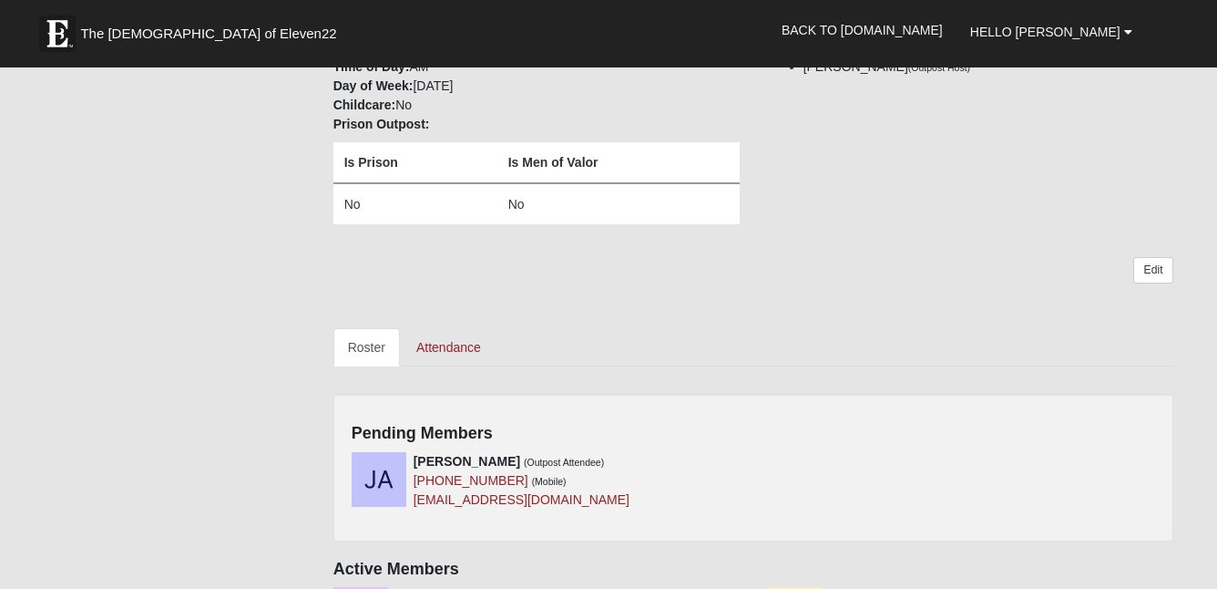
scroll to position [224, 0]
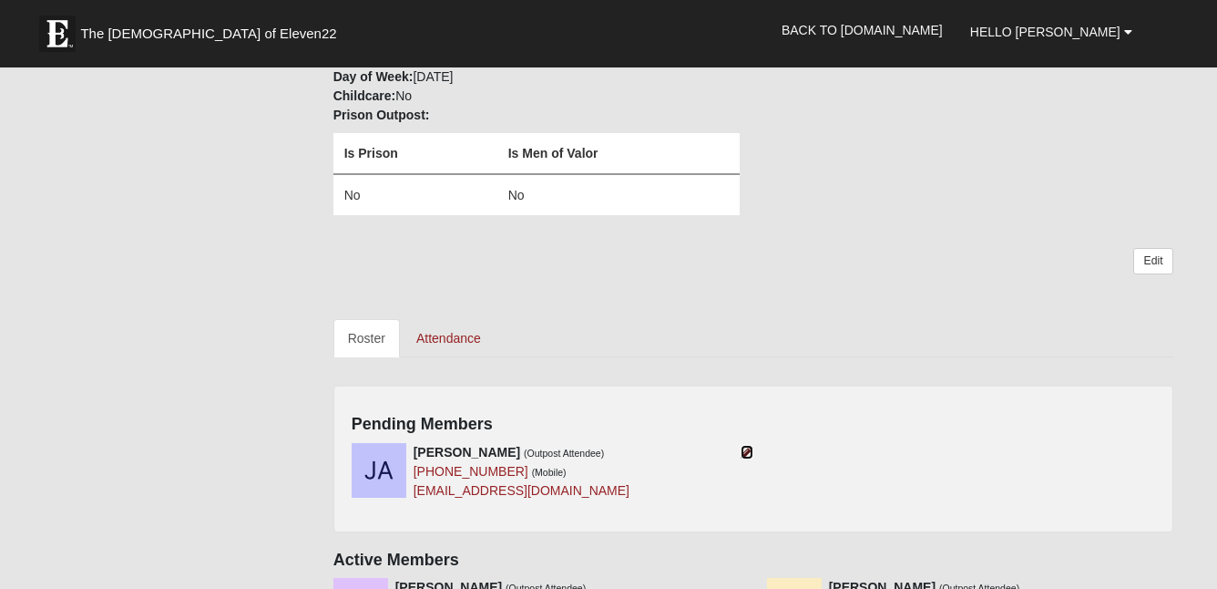
click at [752, 447] on icon at bounding box center [747, 452] width 13 height 13
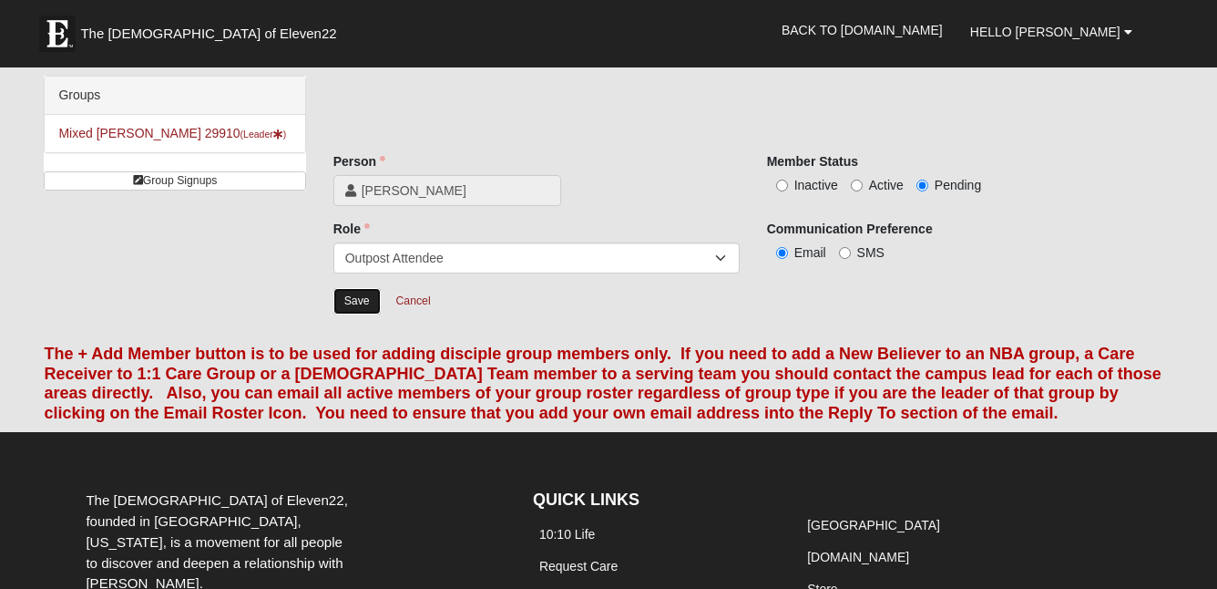
click at [356, 307] on input "Save" at bounding box center [357, 301] width 47 height 26
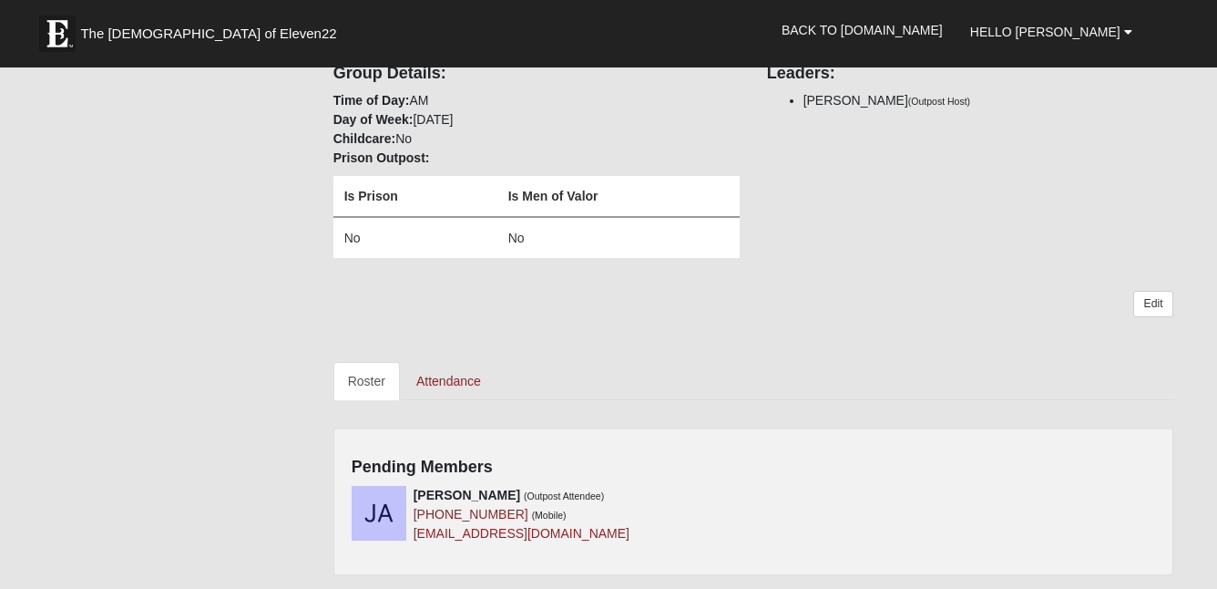
scroll to position [367, 0]
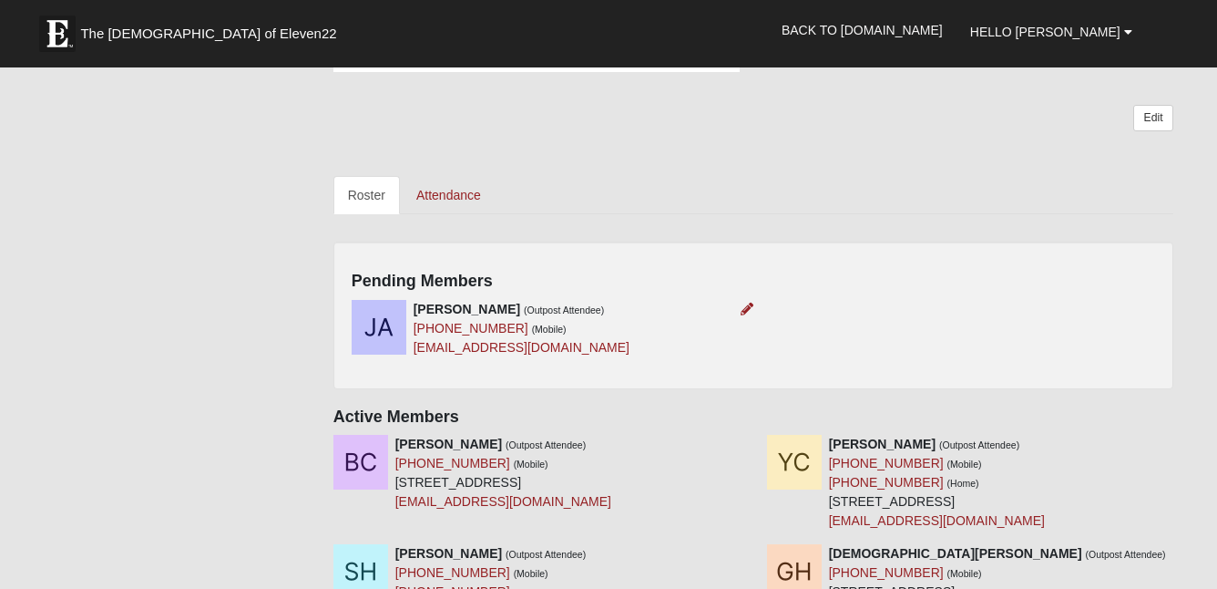
click at [752, 301] on div at bounding box center [744, 309] width 20 height 19
click at [749, 303] on icon at bounding box center [747, 309] width 13 height 13
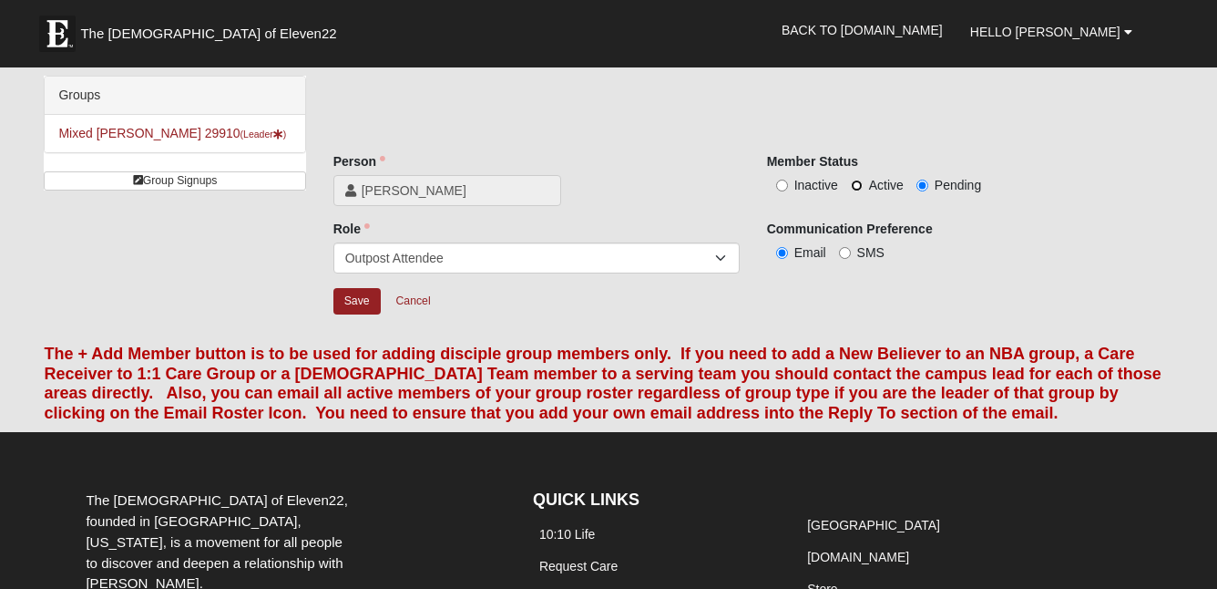
click at [858, 184] on input "Active" at bounding box center [857, 186] width 12 height 12
radio input "true"
click at [350, 299] on input "Save" at bounding box center [357, 301] width 47 height 26
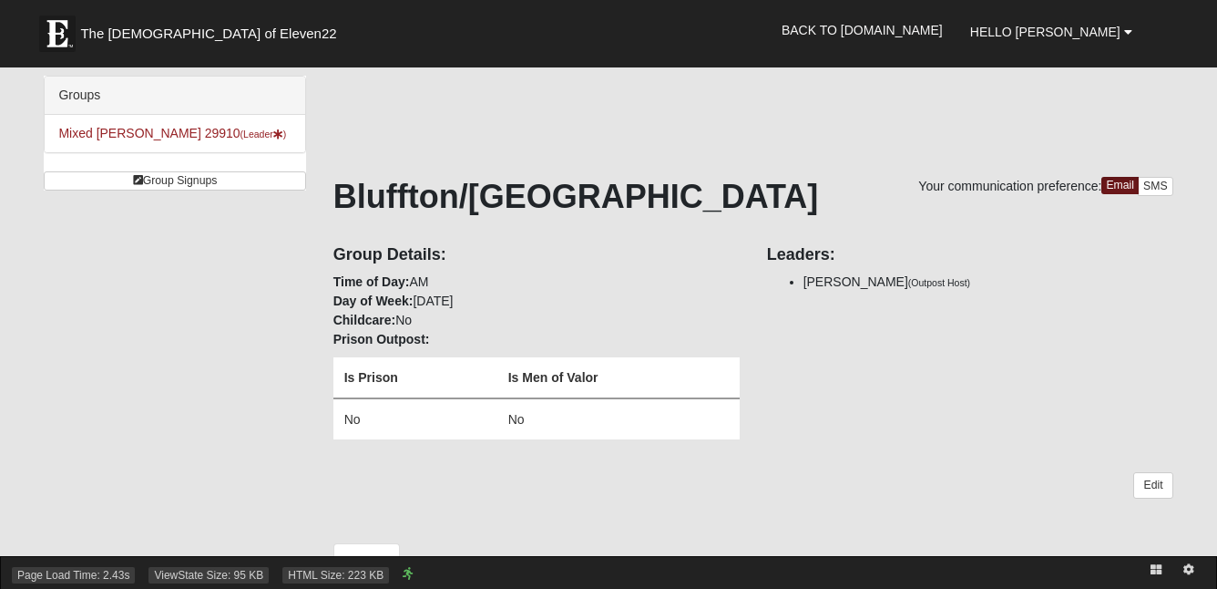
click at [453, 563] on div "Page Load Time: 2.43s ViewState Size: 95 KB HTML Size: 223 KB" at bounding box center [608, 572] width 1217 height 33
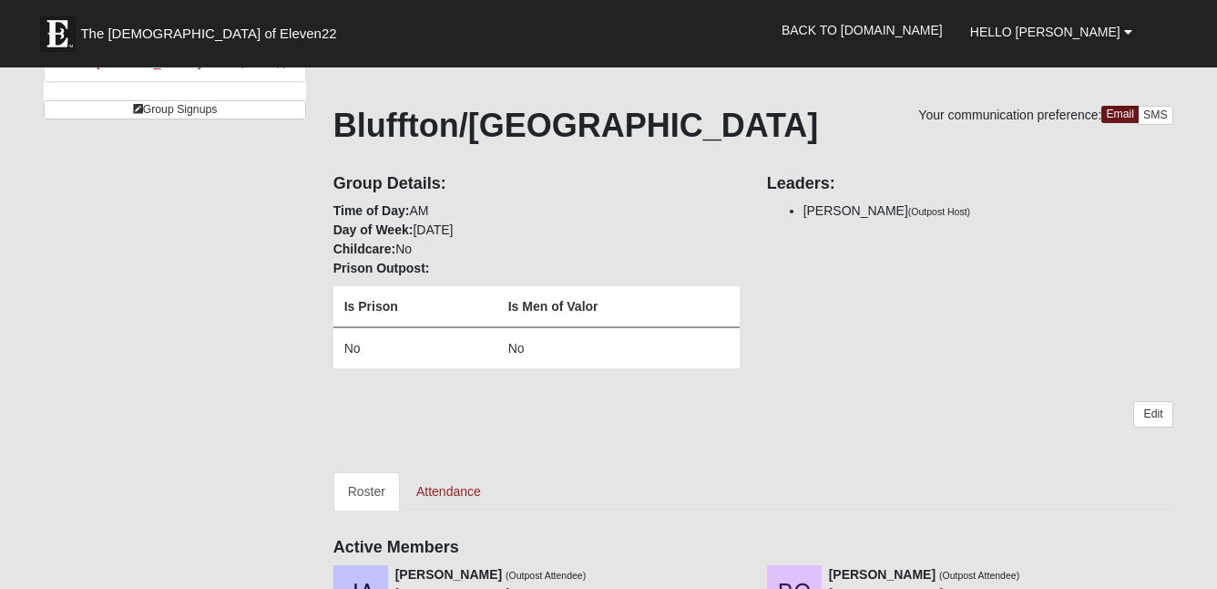
scroll to position [94, 0]
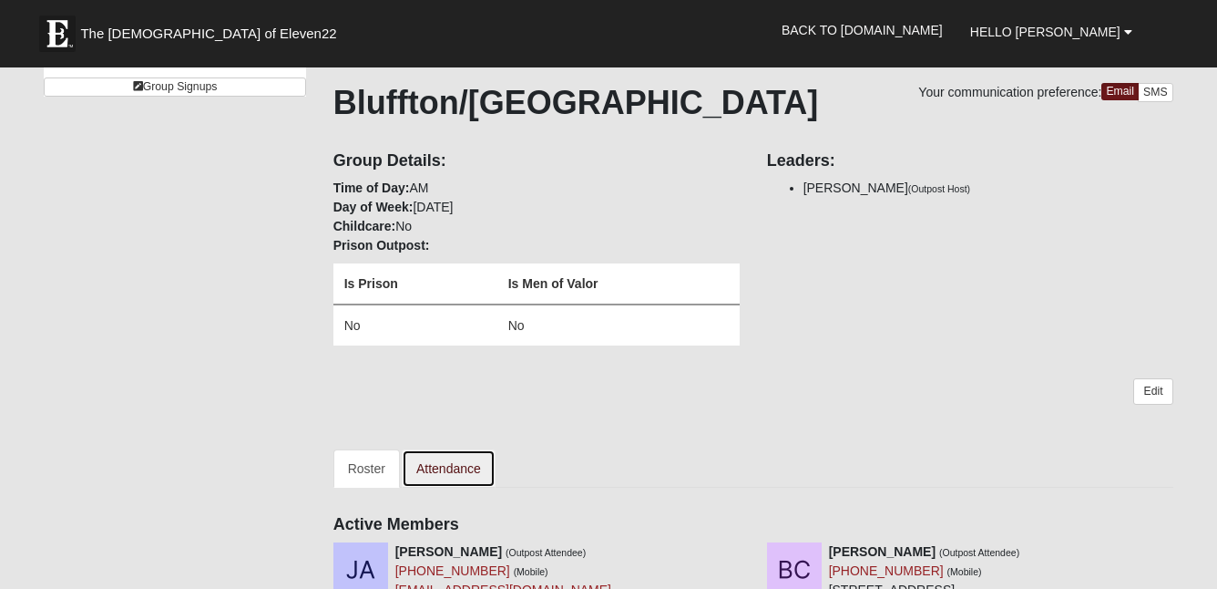
click at [450, 461] on link "Attendance" at bounding box center [449, 468] width 94 height 38
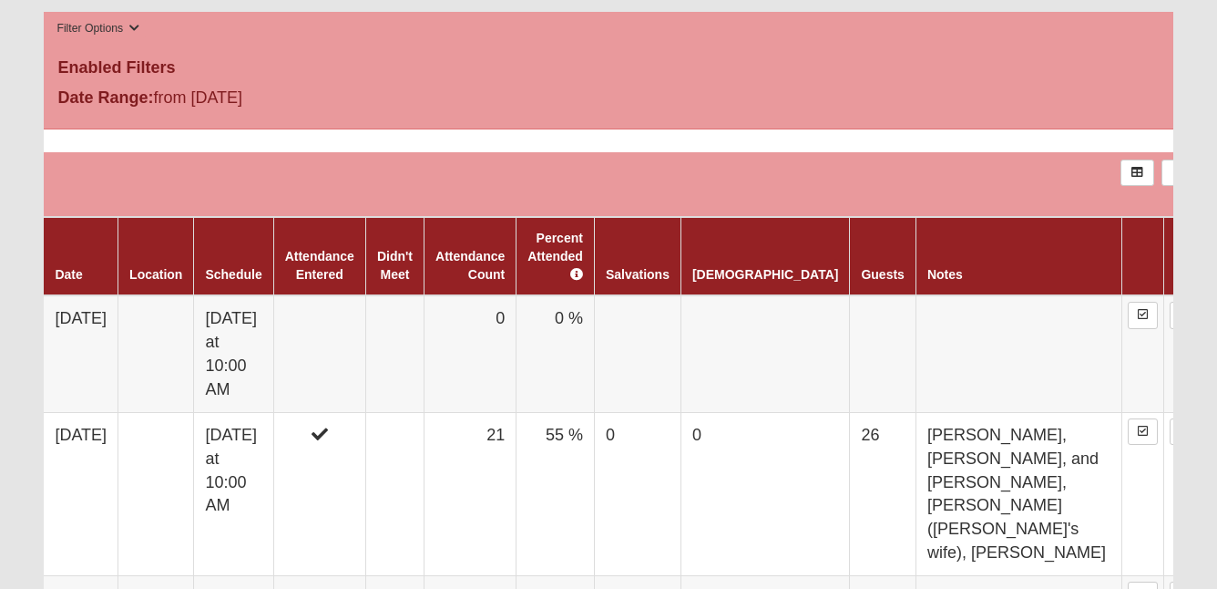
scroll to position [618, 0]
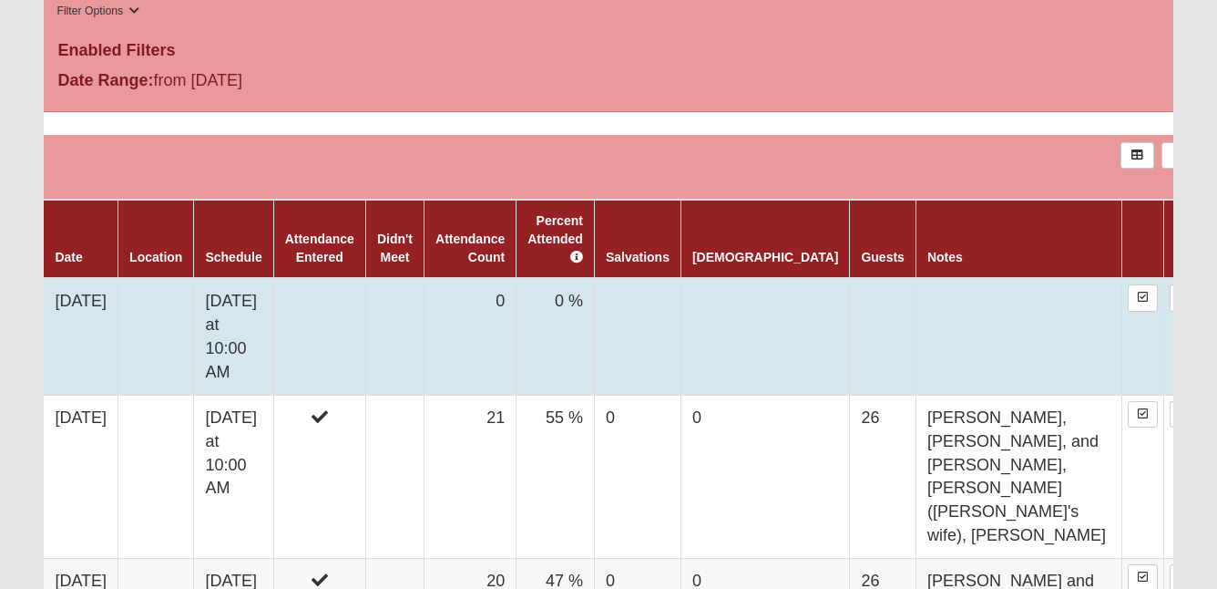
click at [492, 288] on td "0" at bounding box center [471, 336] width 92 height 117
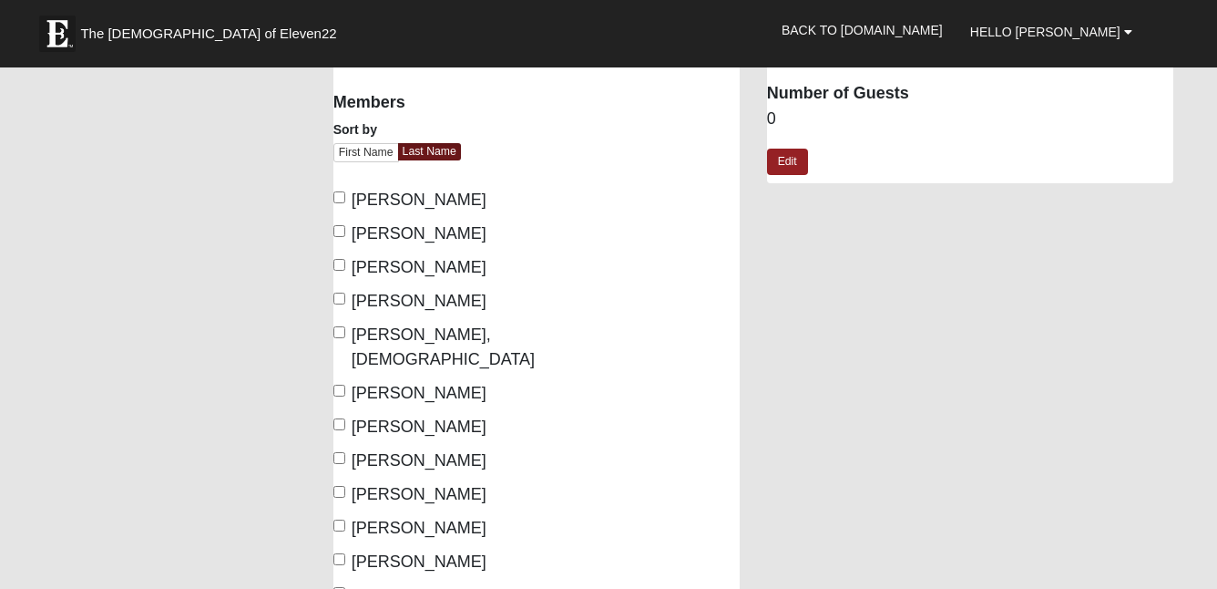
scroll to position [123, 0]
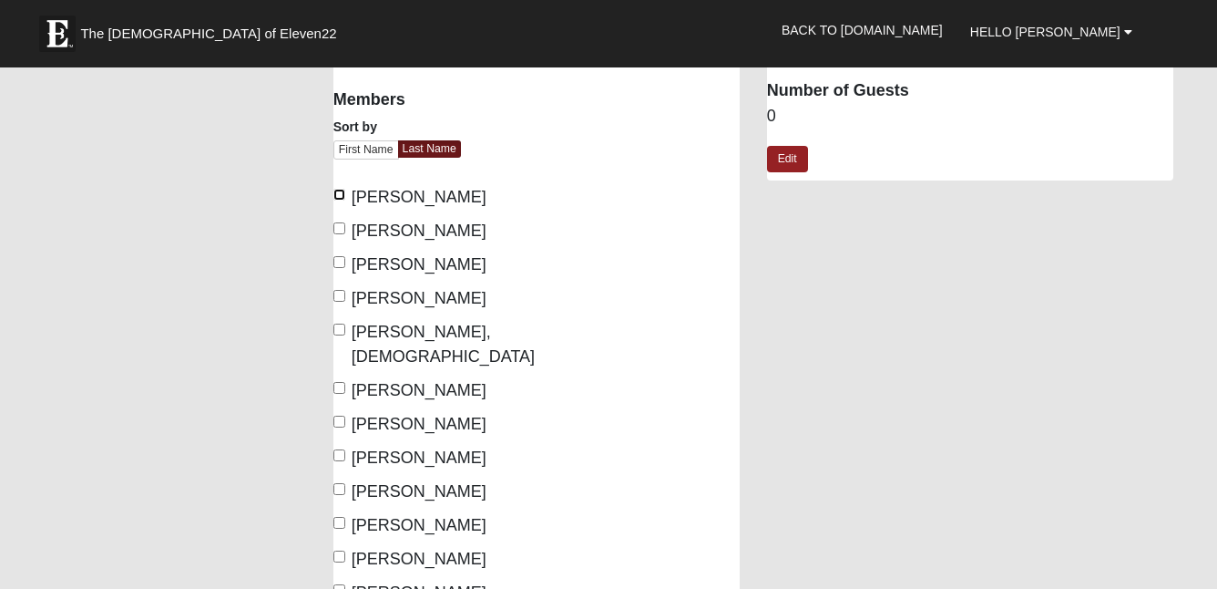
click at [338, 193] on input "Assaid, Jennifer" at bounding box center [340, 195] width 12 height 12
checkbox input "true"
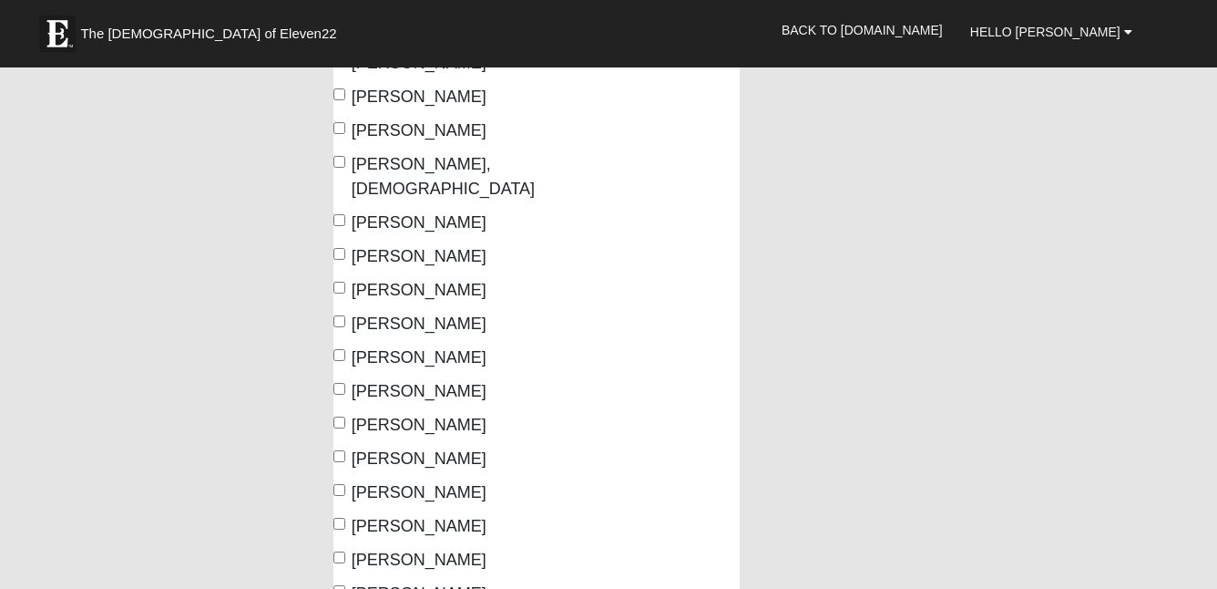
scroll to position [302, 0]
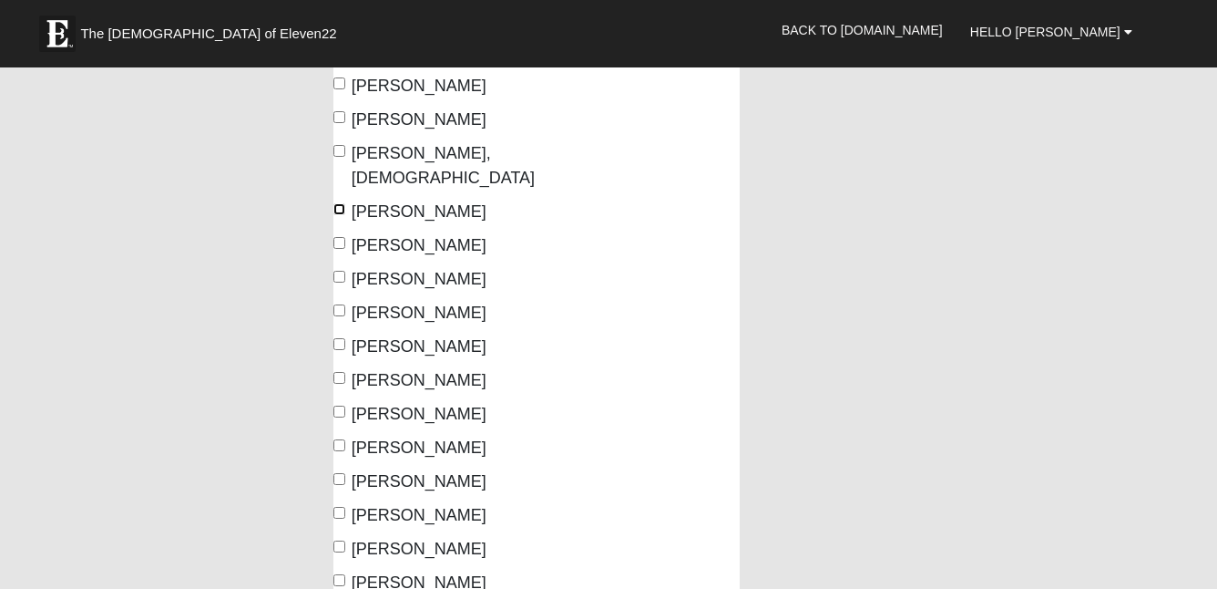
click at [342, 203] on input "[PERSON_NAME]" at bounding box center [340, 209] width 12 height 12
checkbox input "true"
click at [335, 338] on input "[PERSON_NAME]" at bounding box center [340, 344] width 12 height 12
checkbox input "true"
click at [337, 372] on input "[PERSON_NAME]" at bounding box center [340, 378] width 12 height 12
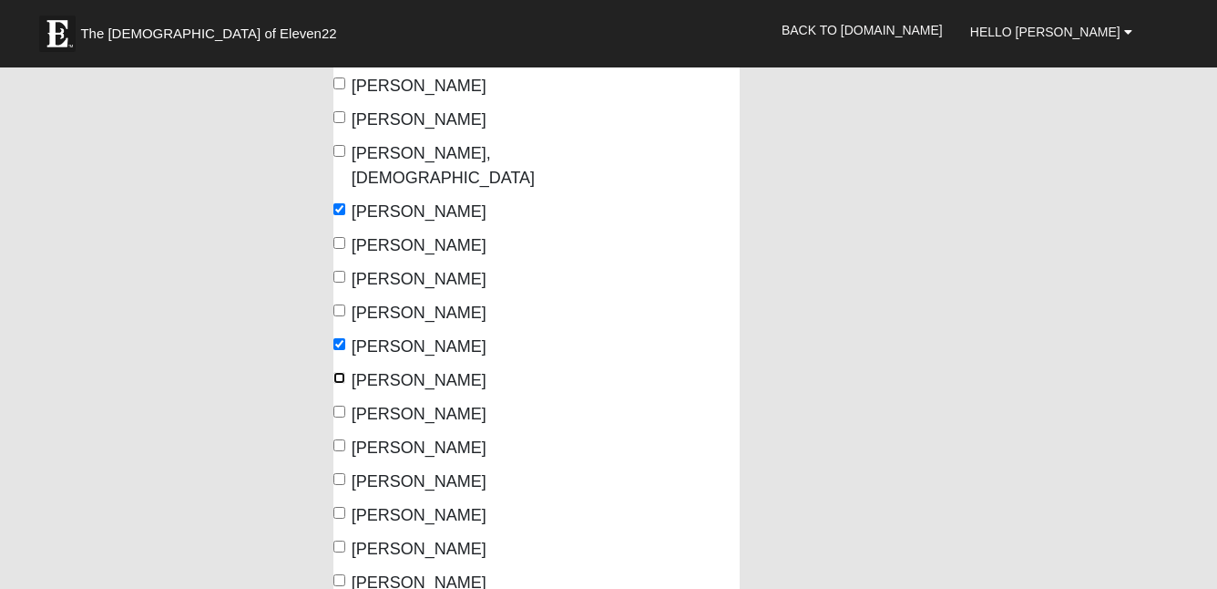
checkbox input "true"
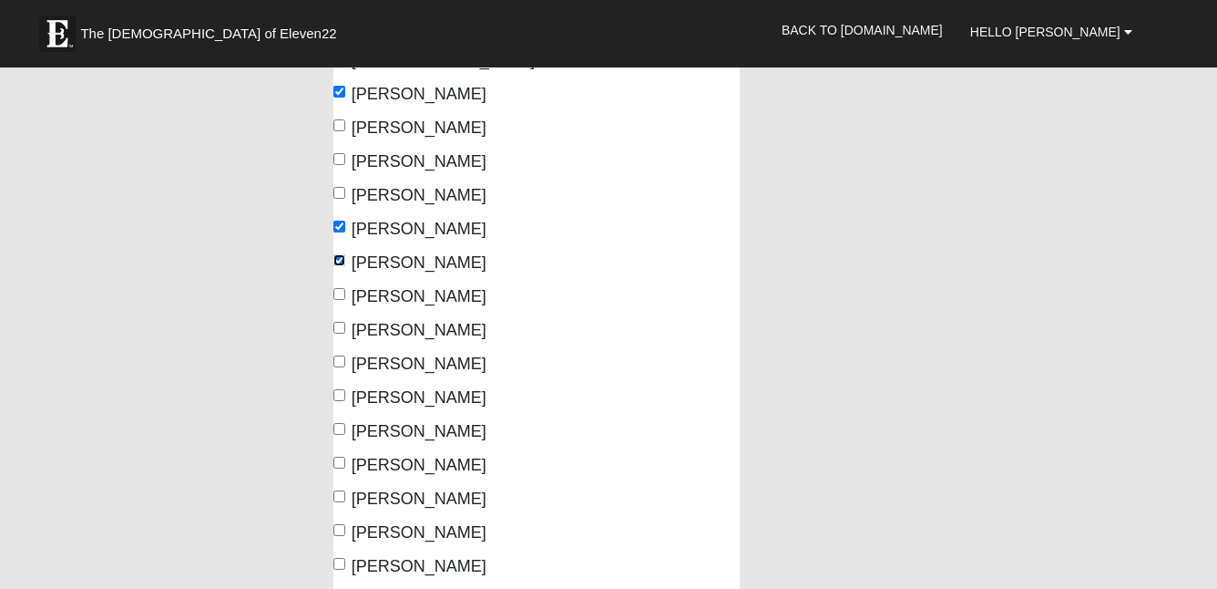
scroll to position [428, 0]
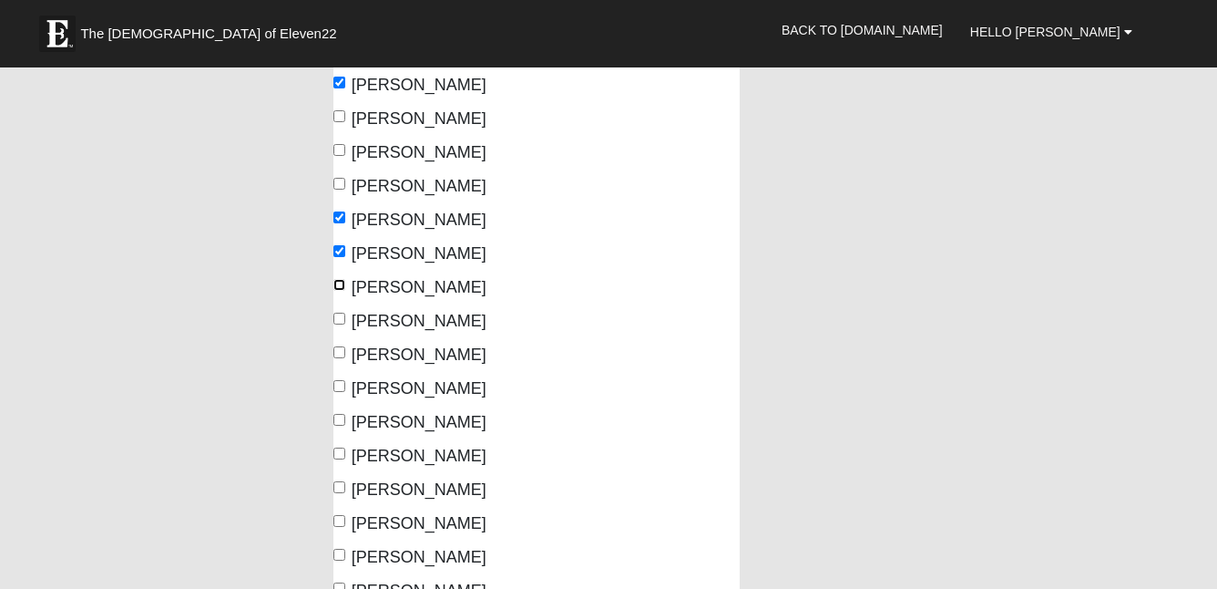
click at [339, 279] on input "[PERSON_NAME]" at bounding box center [340, 285] width 12 height 12
checkbox input "true"
click at [338, 313] on input "[PERSON_NAME]" at bounding box center [340, 319] width 12 height 12
checkbox input "true"
click at [342, 346] on input "[PERSON_NAME]" at bounding box center [340, 352] width 12 height 12
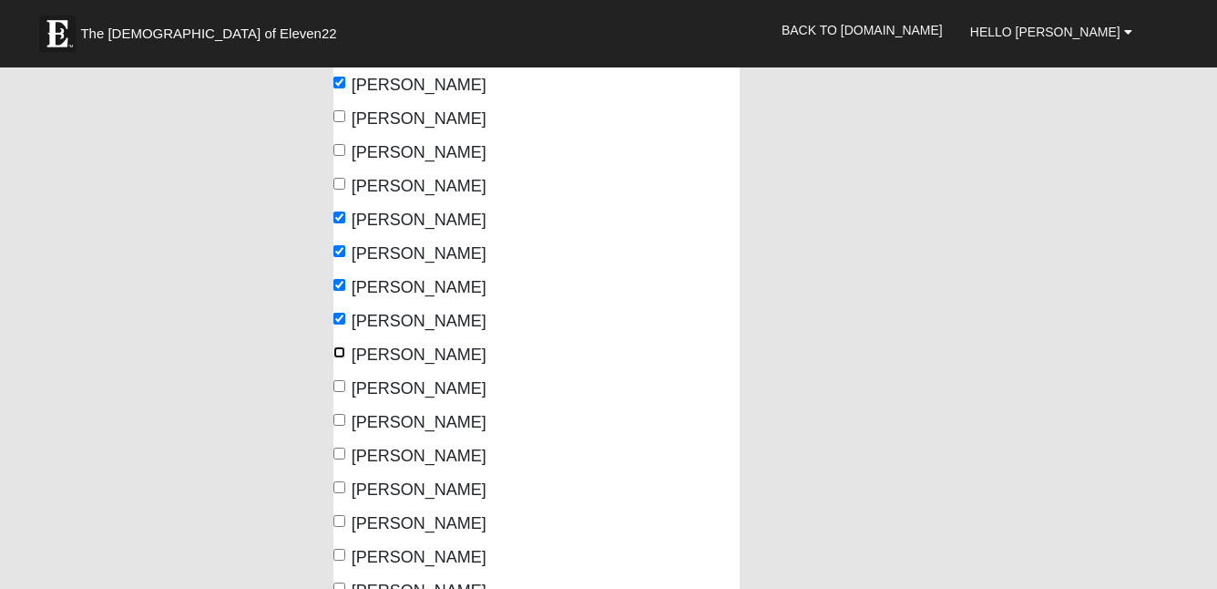
checkbox input "true"
click at [337, 380] on input "[PERSON_NAME]" at bounding box center [340, 386] width 12 height 12
checkbox input "true"
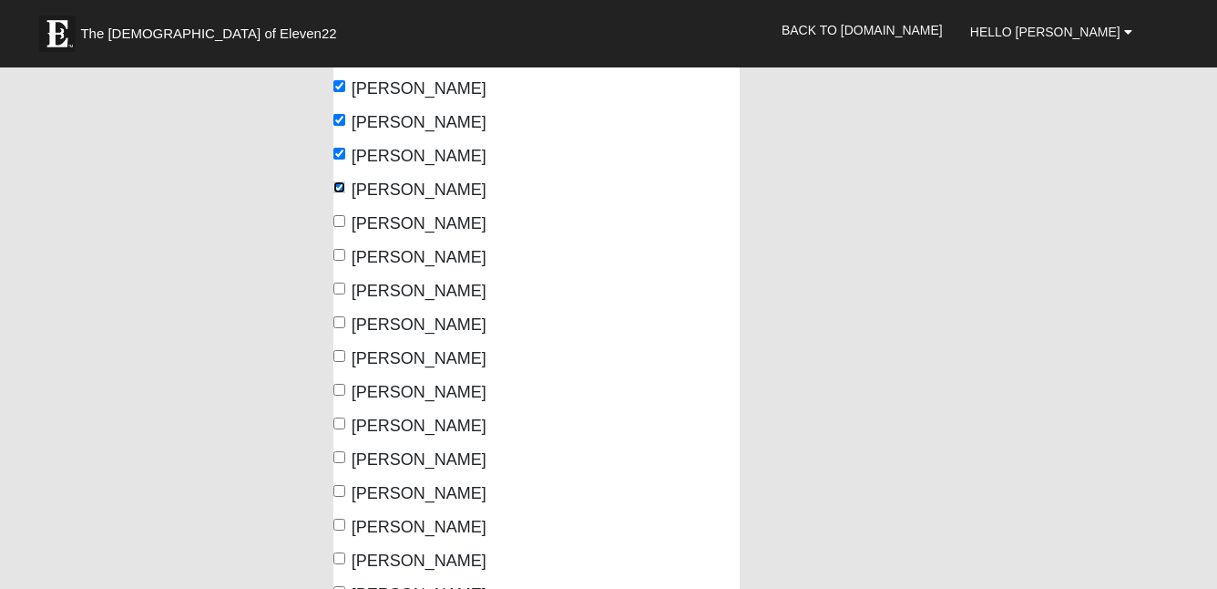
scroll to position [636, 0]
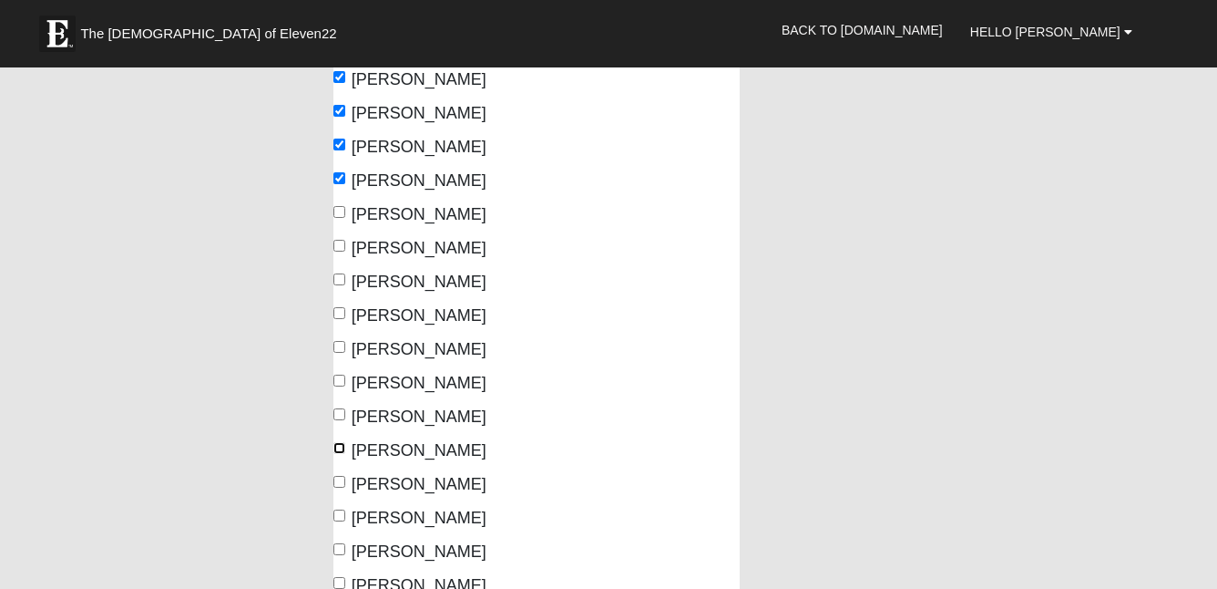
click at [341, 442] on input "[PERSON_NAME]" at bounding box center [340, 448] width 12 height 12
checkbox input "true"
click at [338, 476] on input "[PERSON_NAME]" at bounding box center [340, 482] width 12 height 12
checkbox input "true"
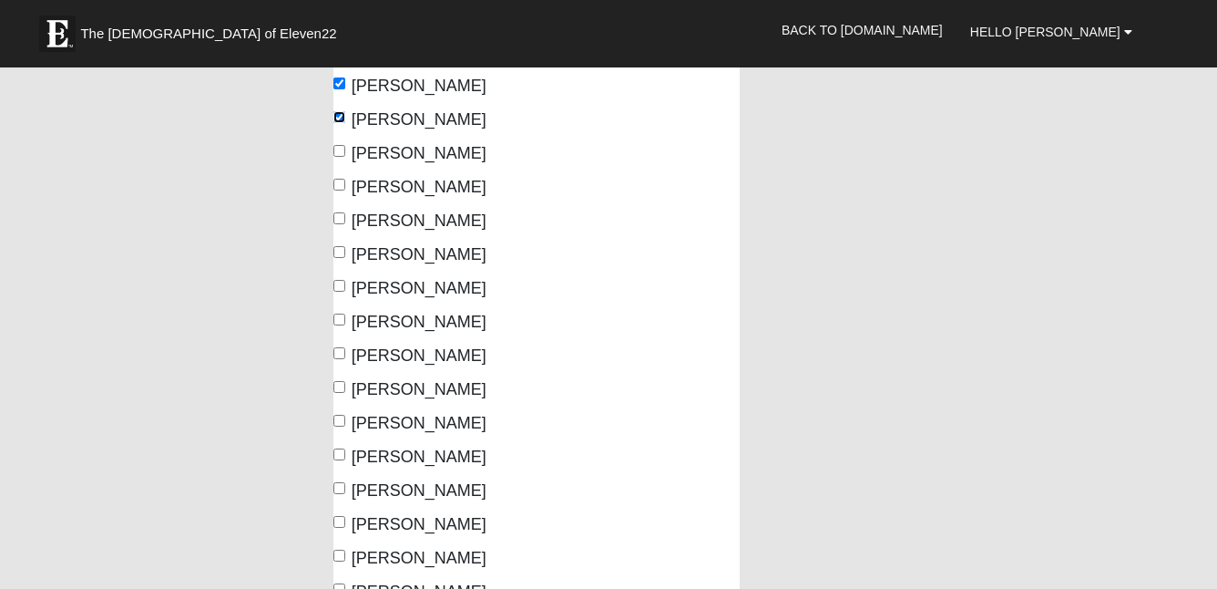
scroll to position [1001, 0]
click at [341, 279] on input "[PERSON_NAME]" at bounding box center [340, 285] width 12 height 12
checkbox input "true"
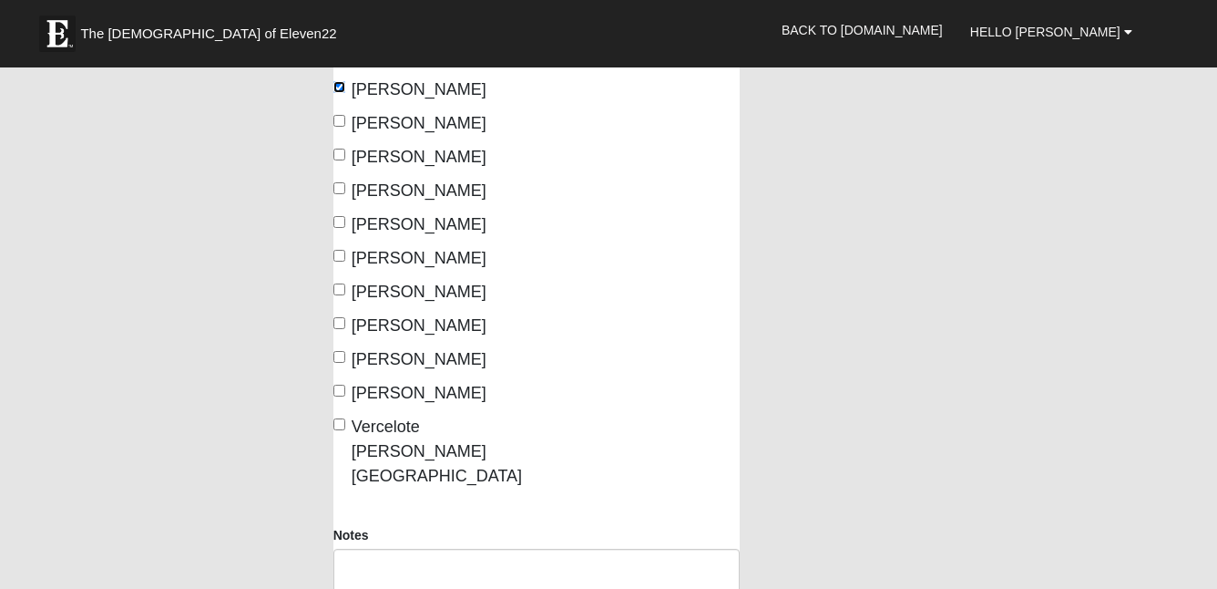
scroll to position [1201, 0]
click at [338, 315] on input "[PERSON_NAME]" at bounding box center [340, 321] width 12 height 12
checkbox input "true"
click at [339, 349] on input "[PERSON_NAME]" at bounding box center [340, 355] width 12 height 12
checkbox input "true"
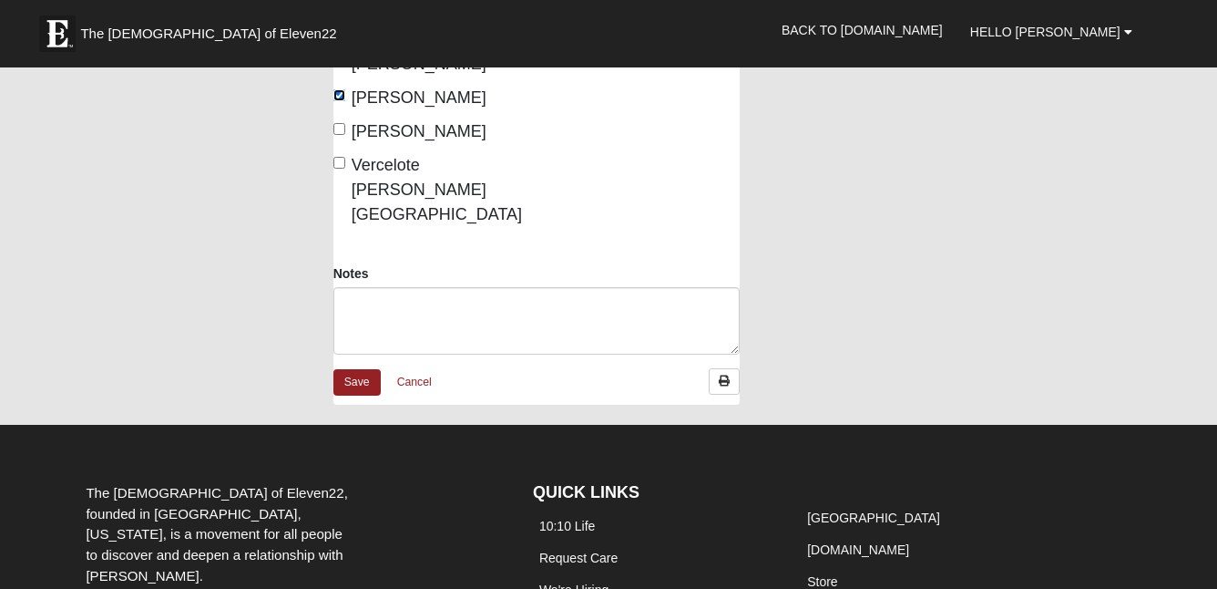
scroll to position [1466, 0]
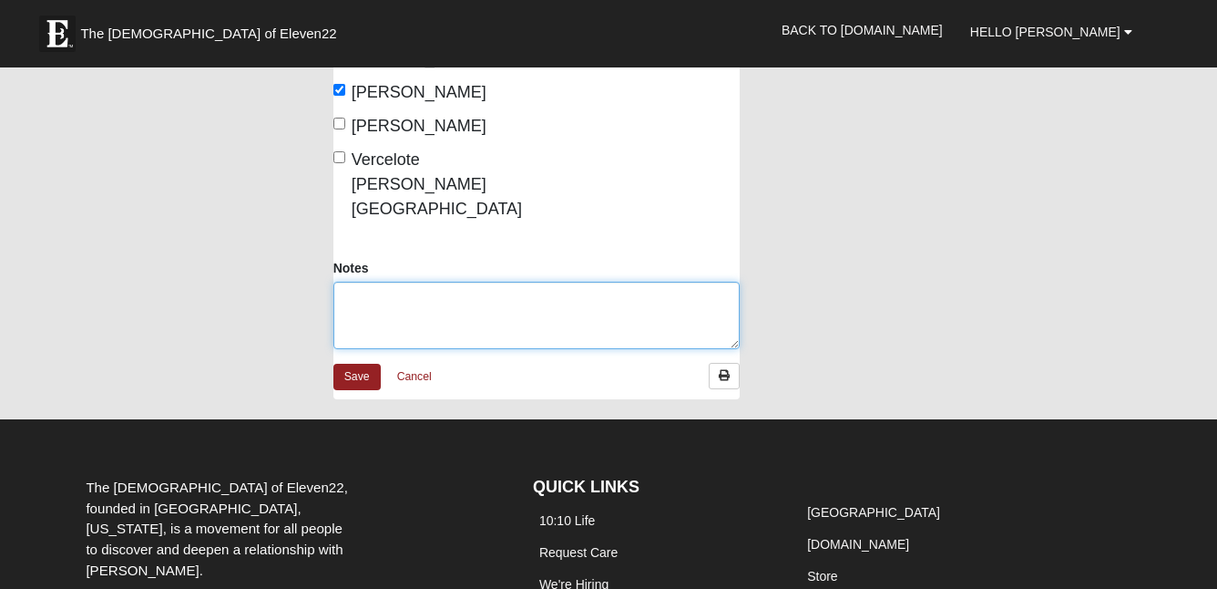
click at [390, 282] on textarea "Notes" at bounding box center [537, 315] width 406 height 67
type textarea "Mark Assaid"
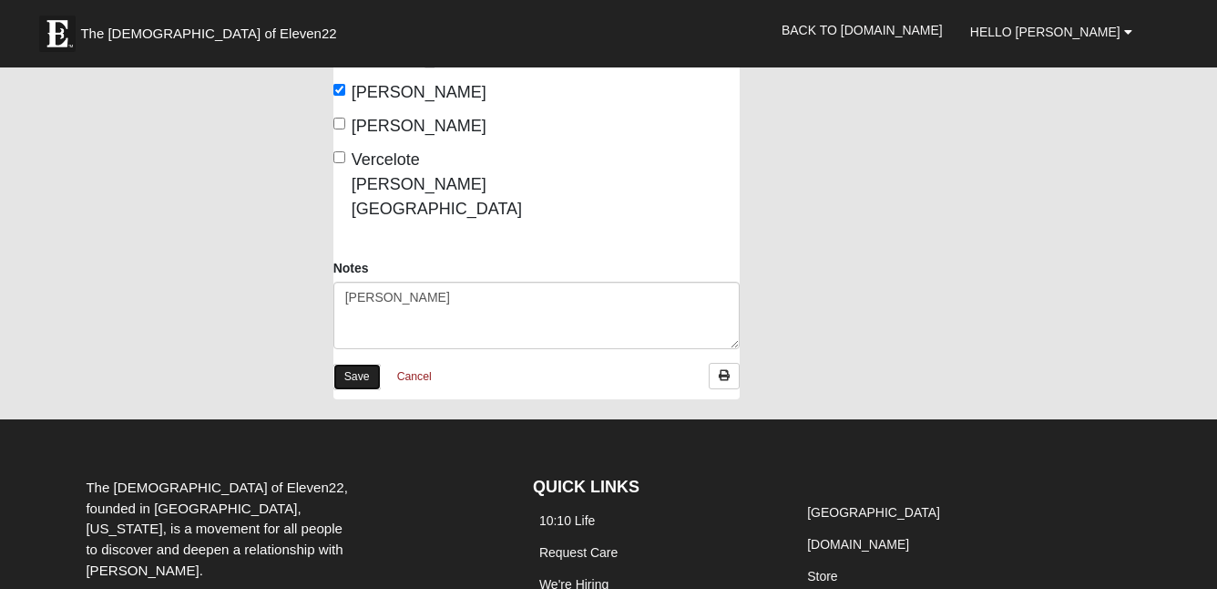
click at [351, 364] on link "Save" at bounding box center [357, 377] width 47 height 26
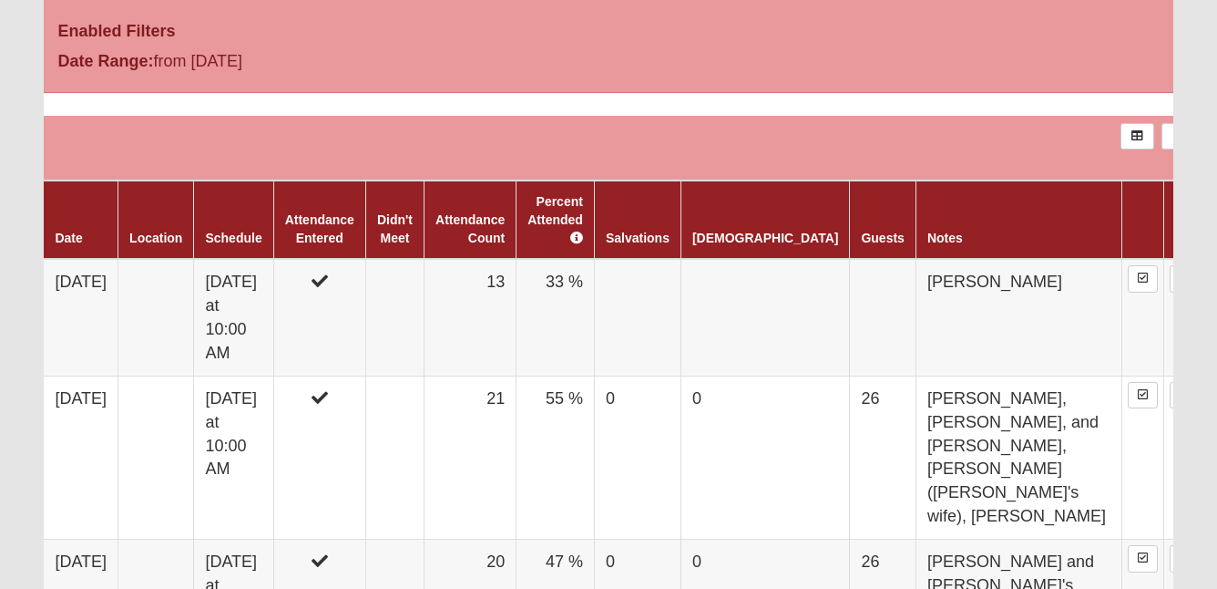
scroll to position [667, 0]
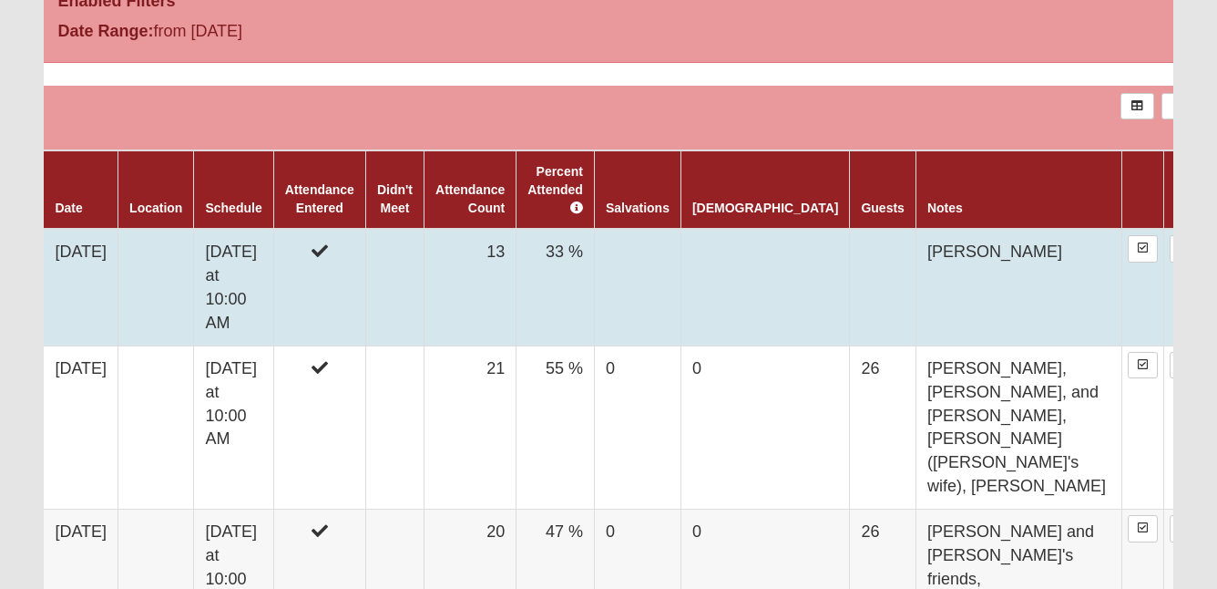
click at [500, 256] on td "13" at bounding box center [471, 287] width 92 height 117
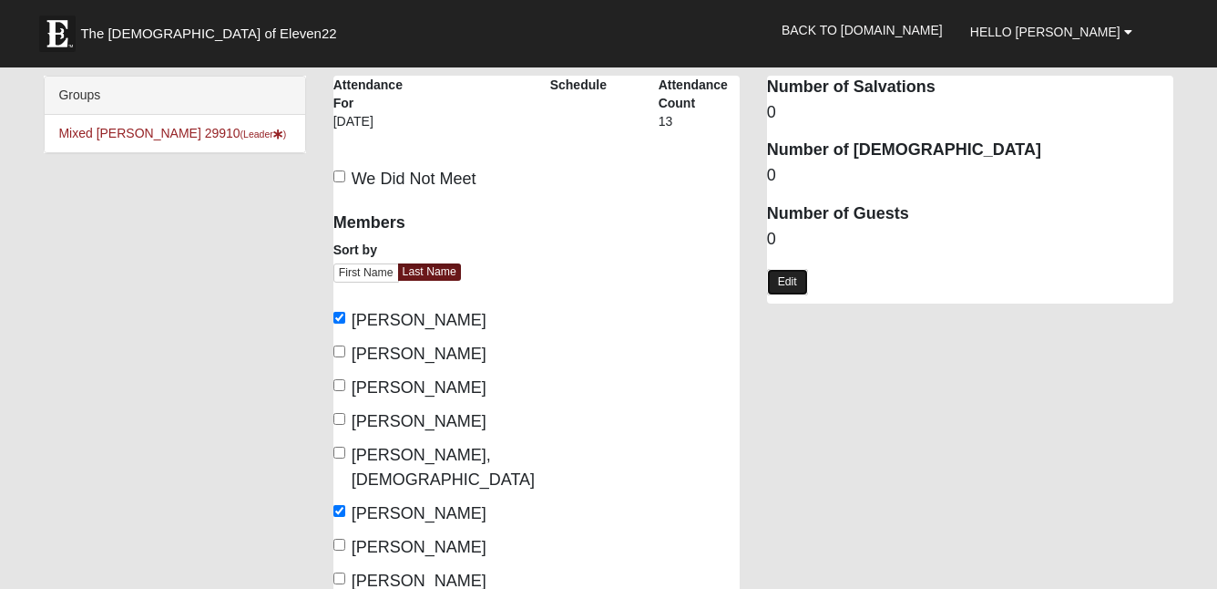
click at [794, 283] on link "Edit" at bounding box center [787, 282] width 41 height 26
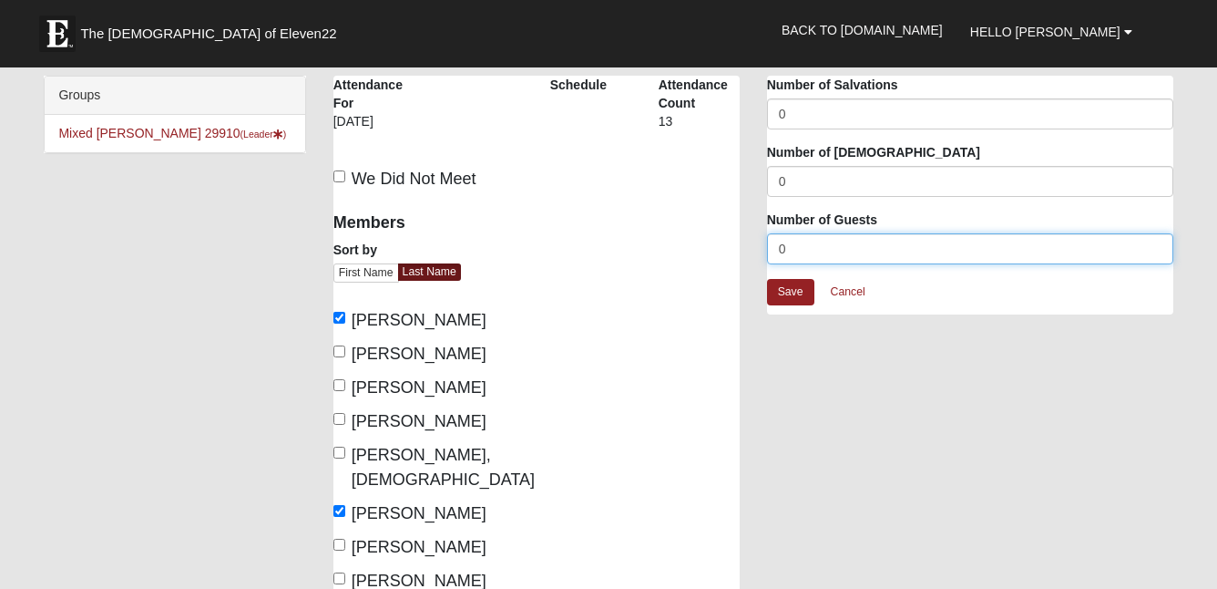
drag, startPoint x: 807, startPoint y: 247, endPoint x: 740, endPoint y: 248, distance: 67.4
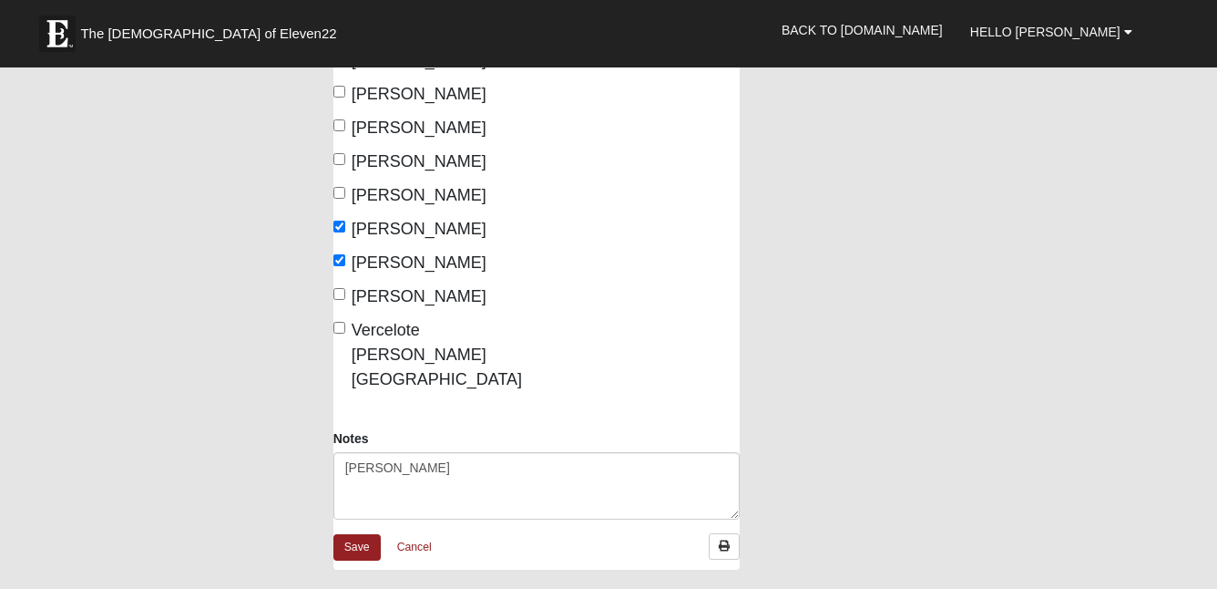
scroll to position [1301, 0]
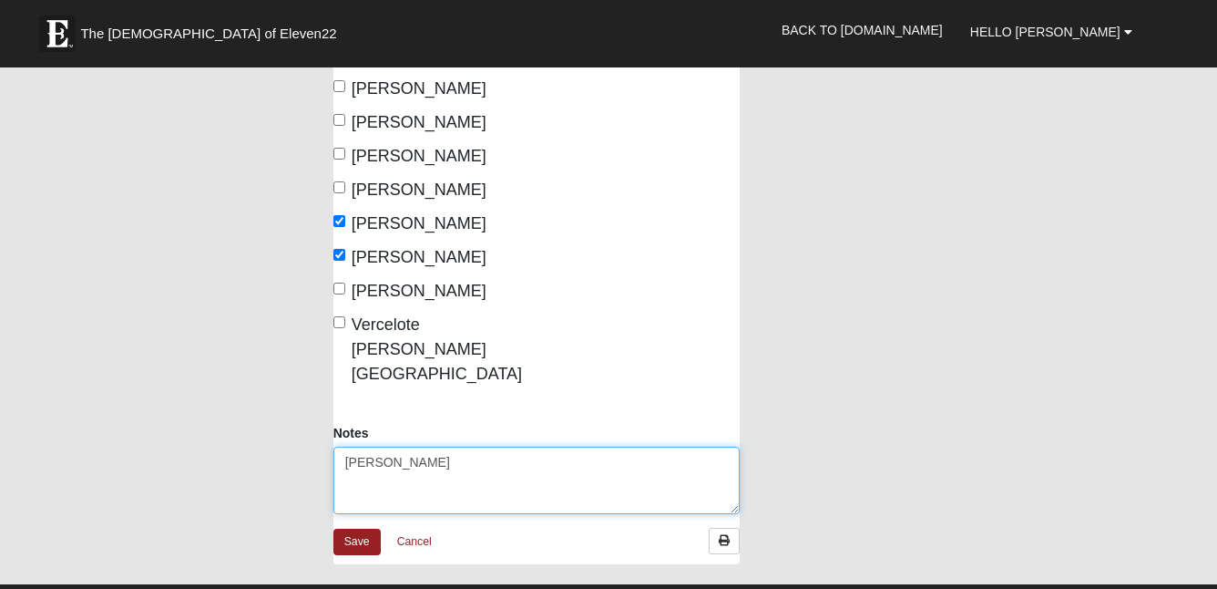
click at [529, 447] on textarea "Mark Assaid" at bounding box center [537, 480] width 406 height 67
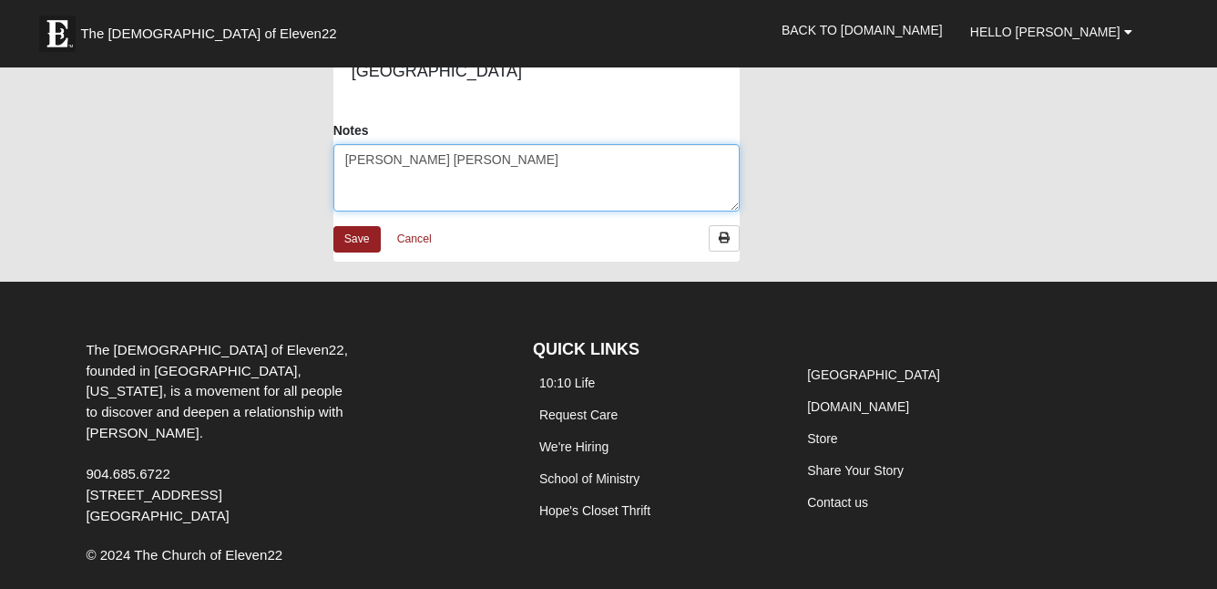
scroll to position [1615, 0]
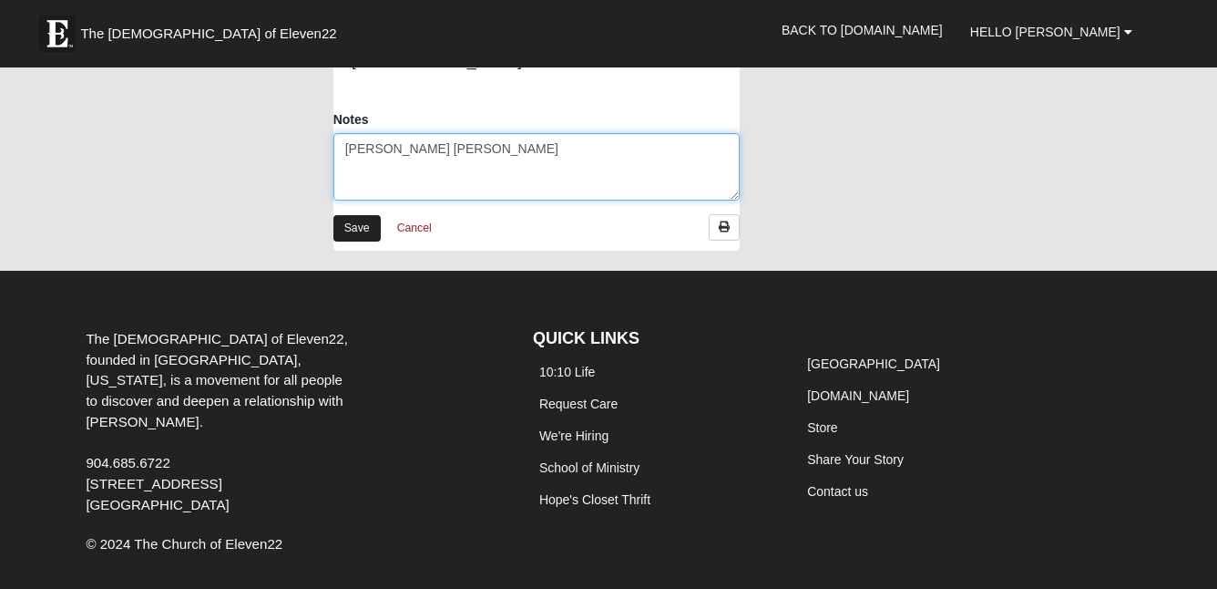
type textarea "Mark Assaid, Diane"
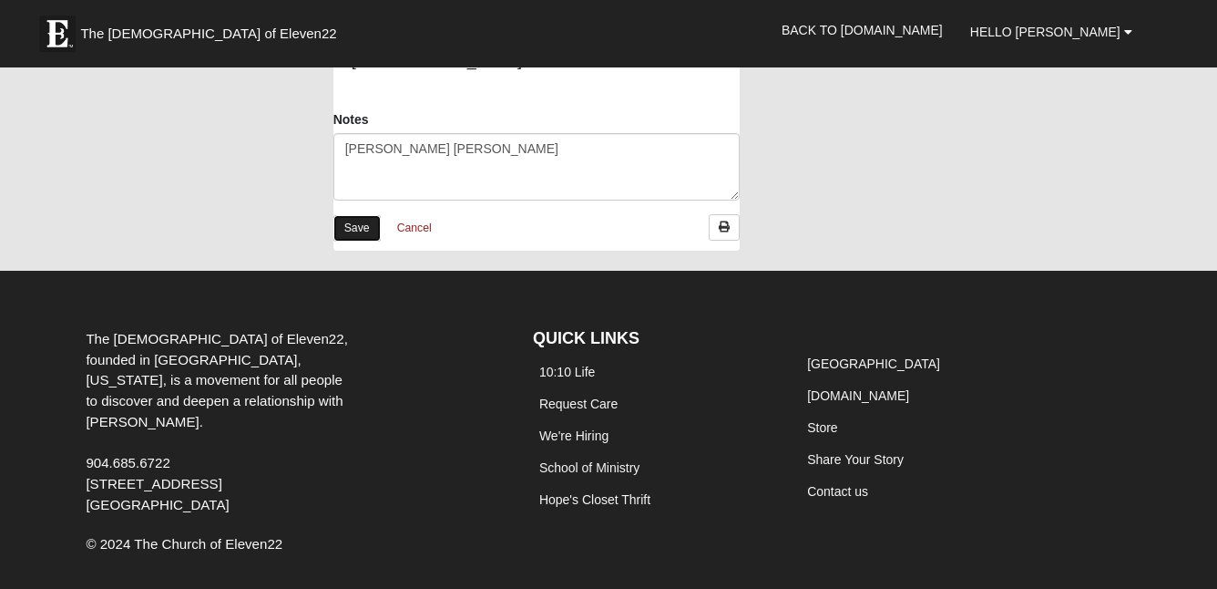
click at [359, 215] on link "Save" at bounding box center [357, 228] width 47 height 26
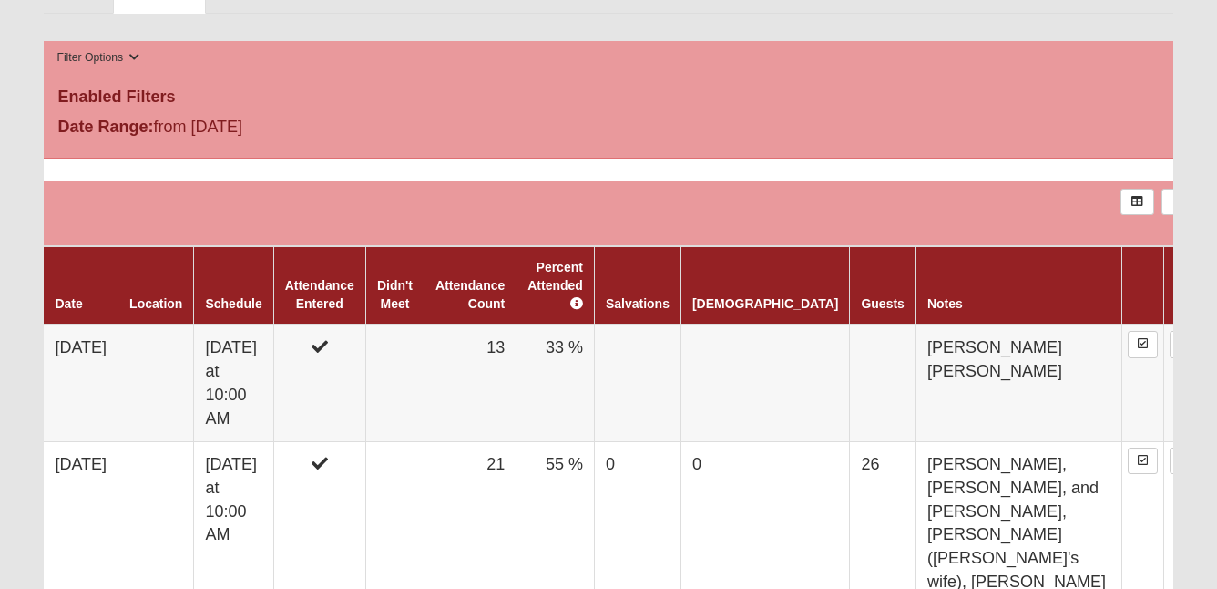
scroll to position [573, 0]
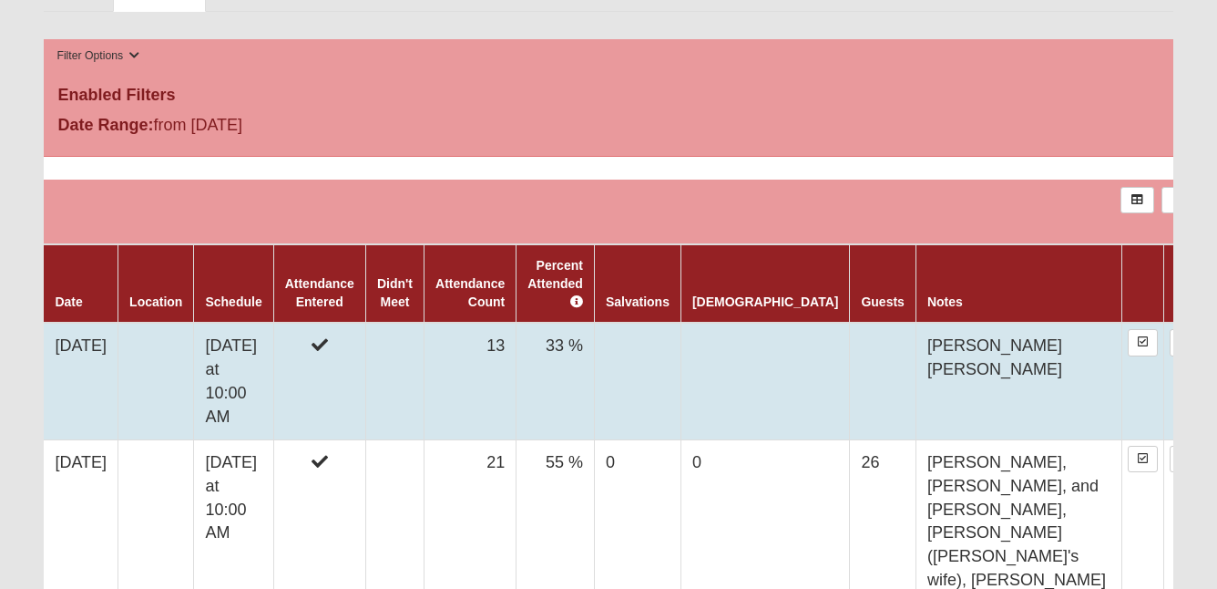
click at [517, 349] on td "13" at bounding box center [471, 381] width 92 height 117
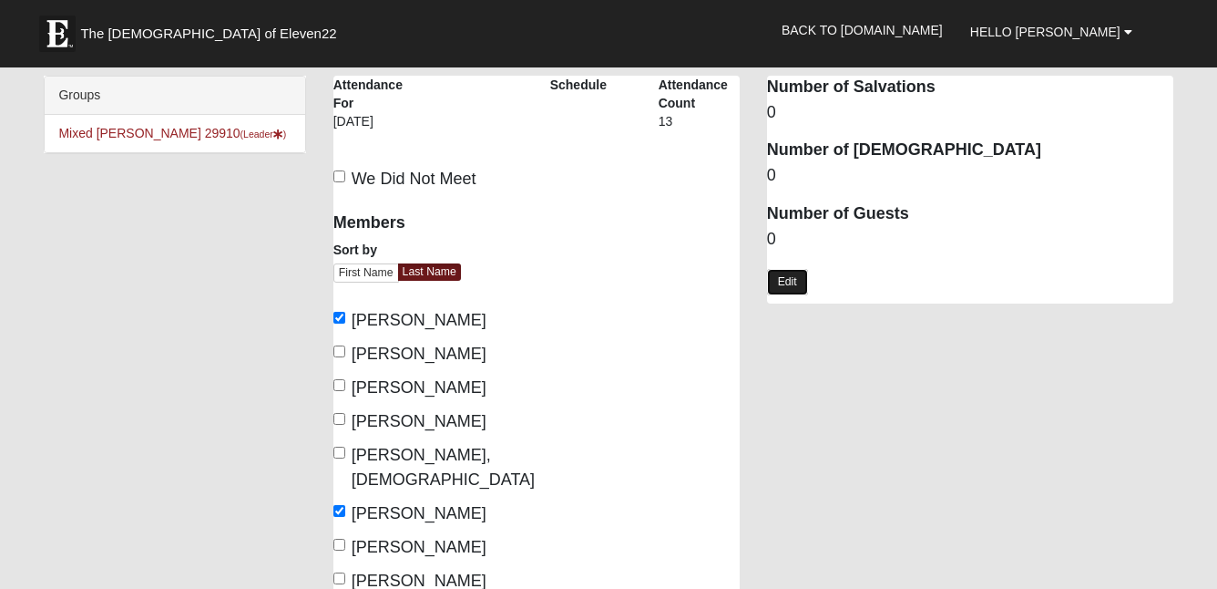
click at [802, 285] on link "Edit" at bounding box center [787, 282] width 41 height 26
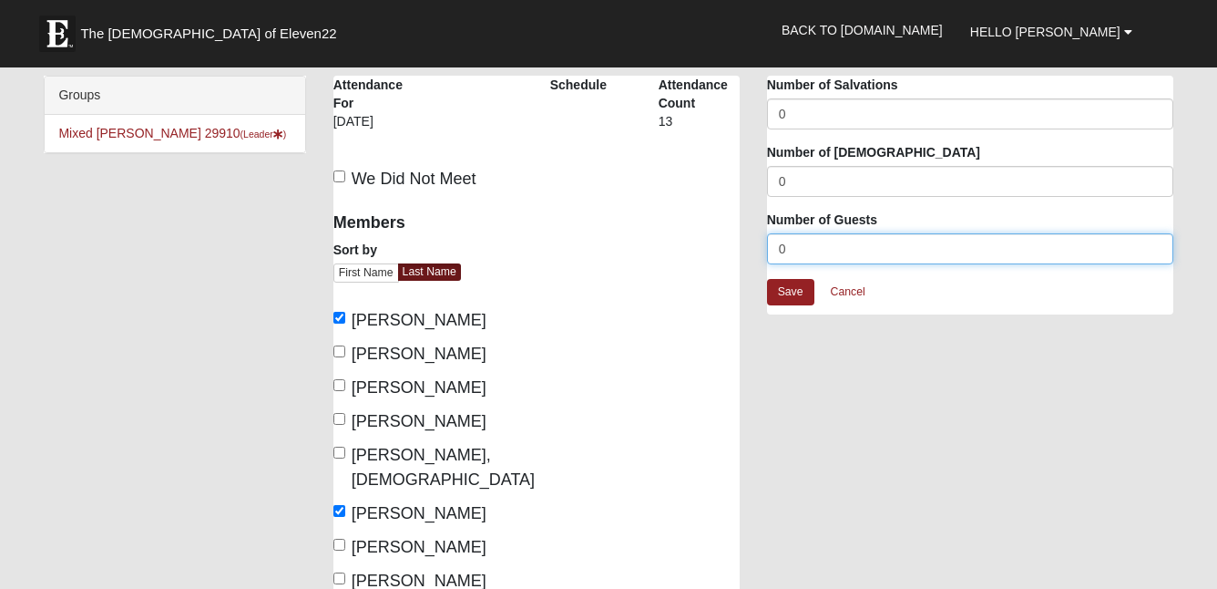
drag, startPoint x: 804, startPoint y: 251, endPoint x: 674, endPoint y: 251, distance: 129.4
type input "15"
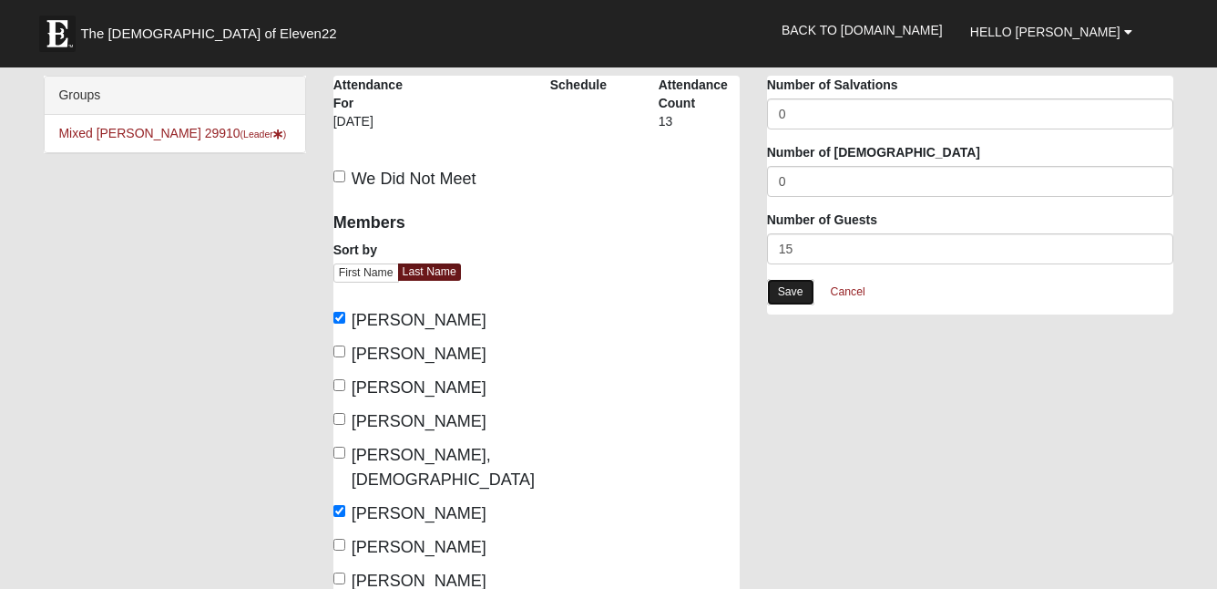
click at [805, 294] on link "Save" at bounding box center [790, 292] width 47 height 26
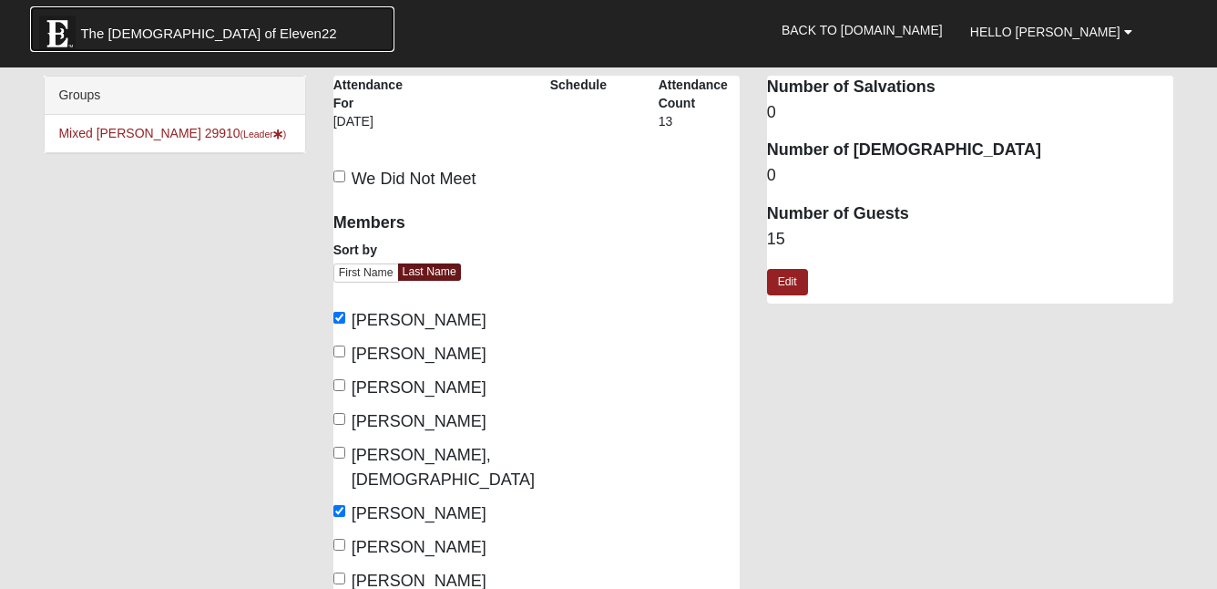
click at [142, 29] on span "The [DEMOGRAPHIC_DATA] of Eleven22" at bounding box center [208, 34] width 256 height 18
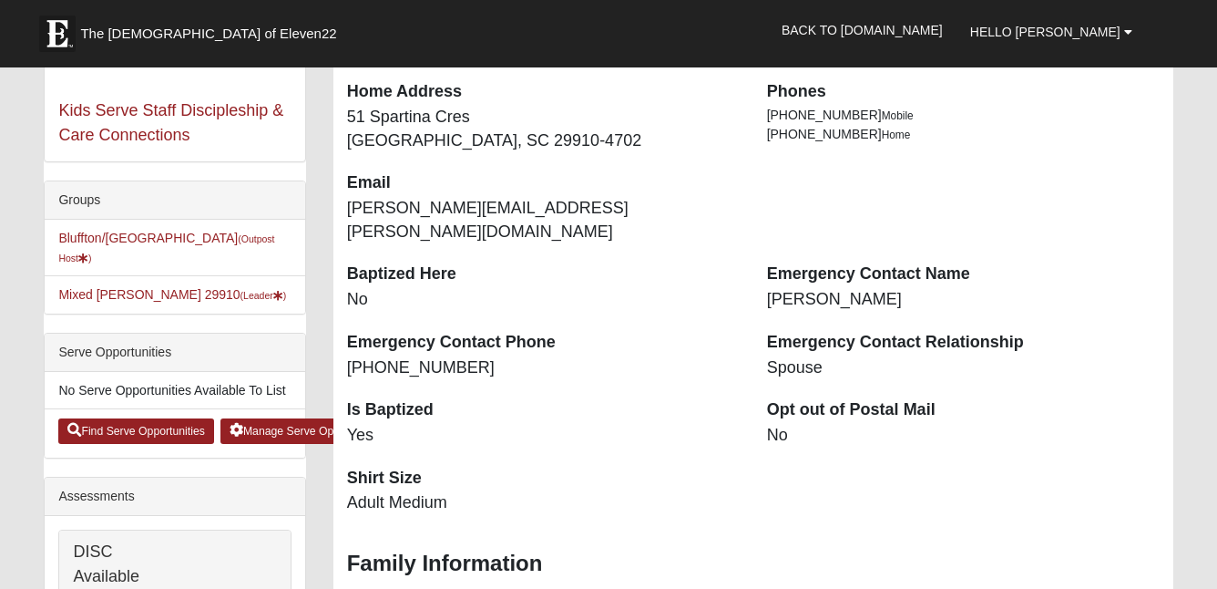
scroll to position [346, 0]
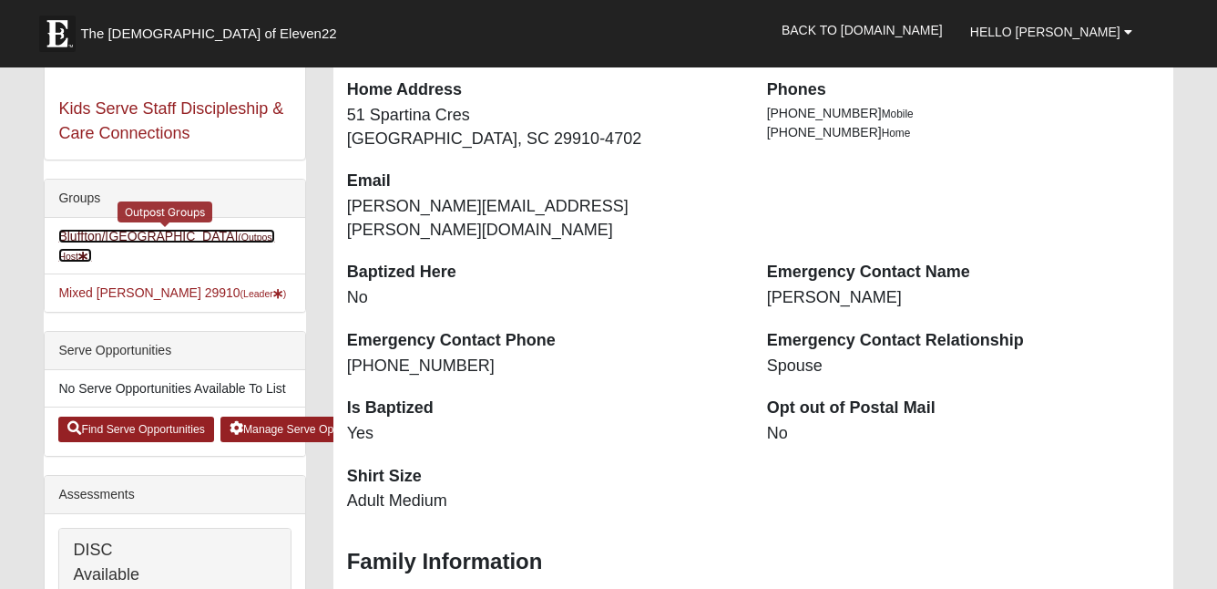
click at [176, 235] on link "Bluffton/[GEOGRAPHIC_DATA] SC (Outpost Host )" at bounding box center [166, 246] width 216 height 34
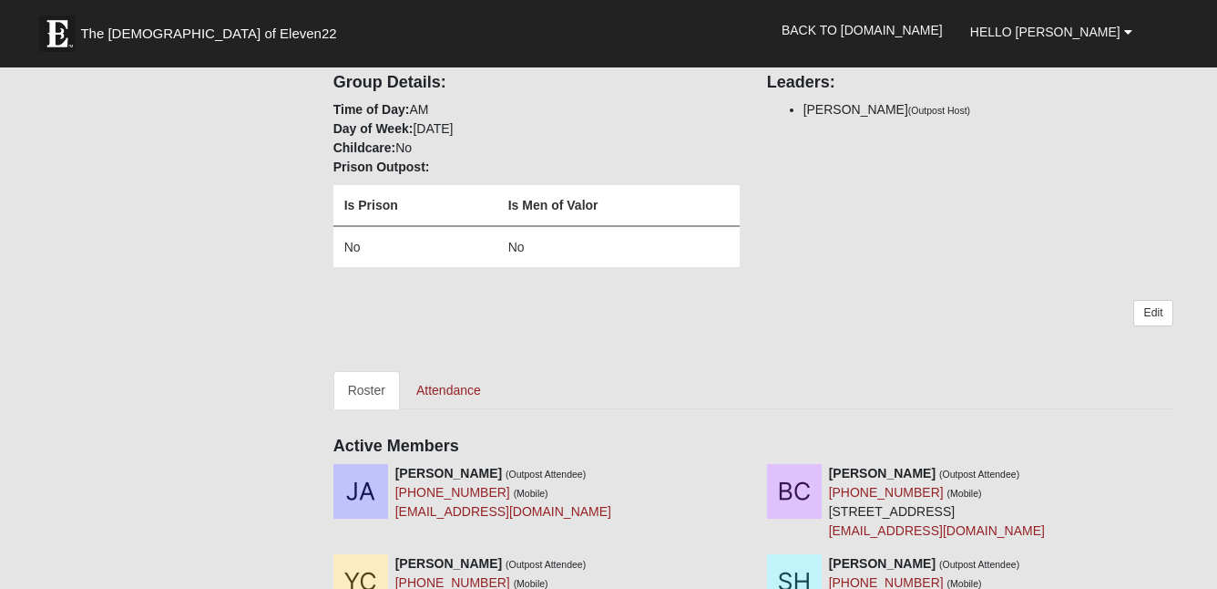
scroll to position [231, 0]
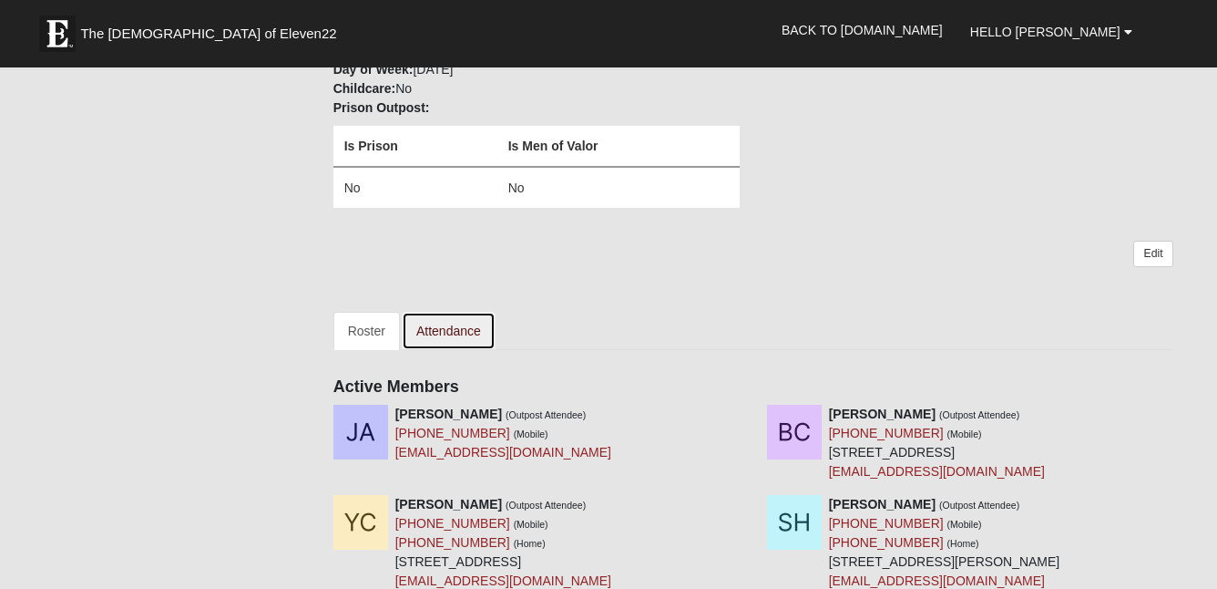
click at [457, 325] on link "Attendance" at bounding box center [449, 331] width 94 height 38
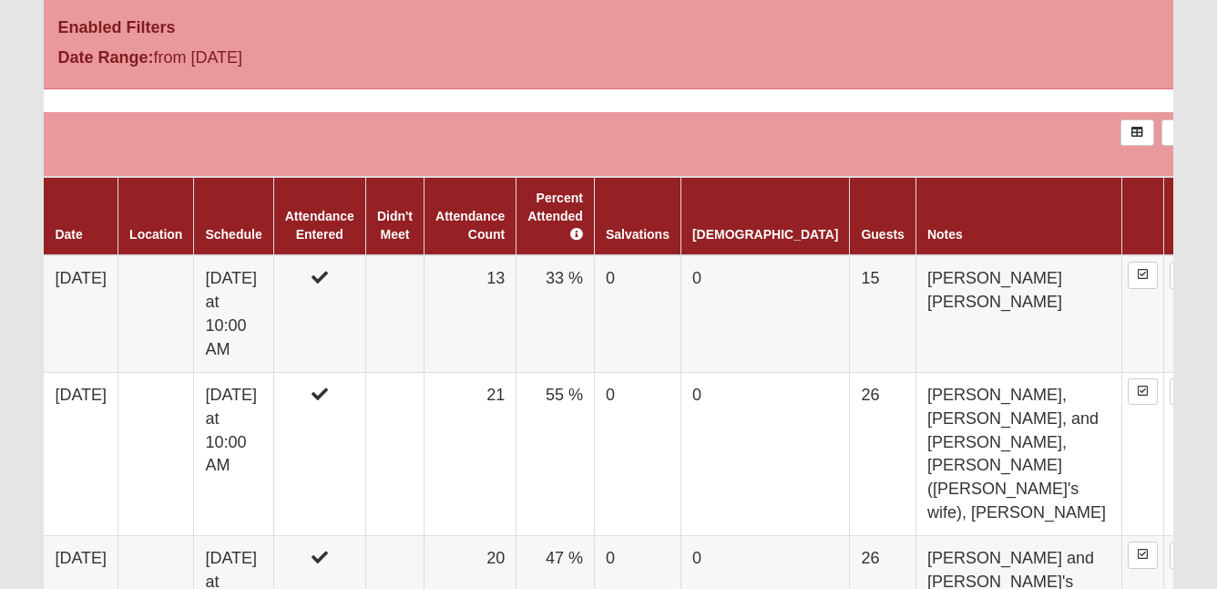
scroll to position [651, 0]
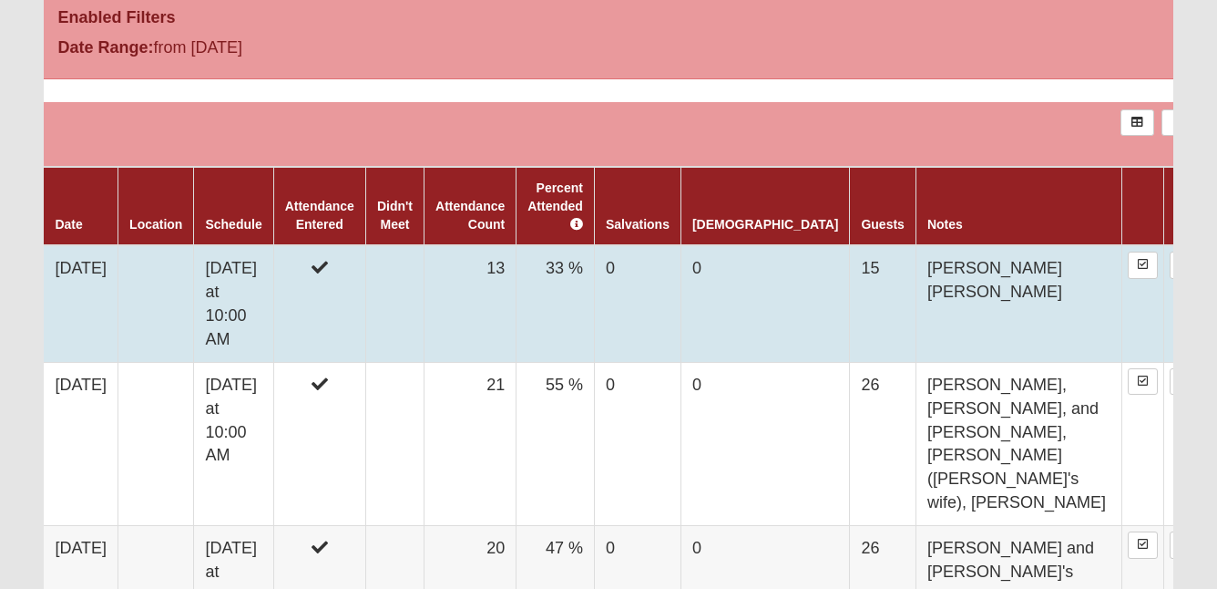
click at [505, 268] on td "13" at bounding box center [471, 303] width 92 height 117
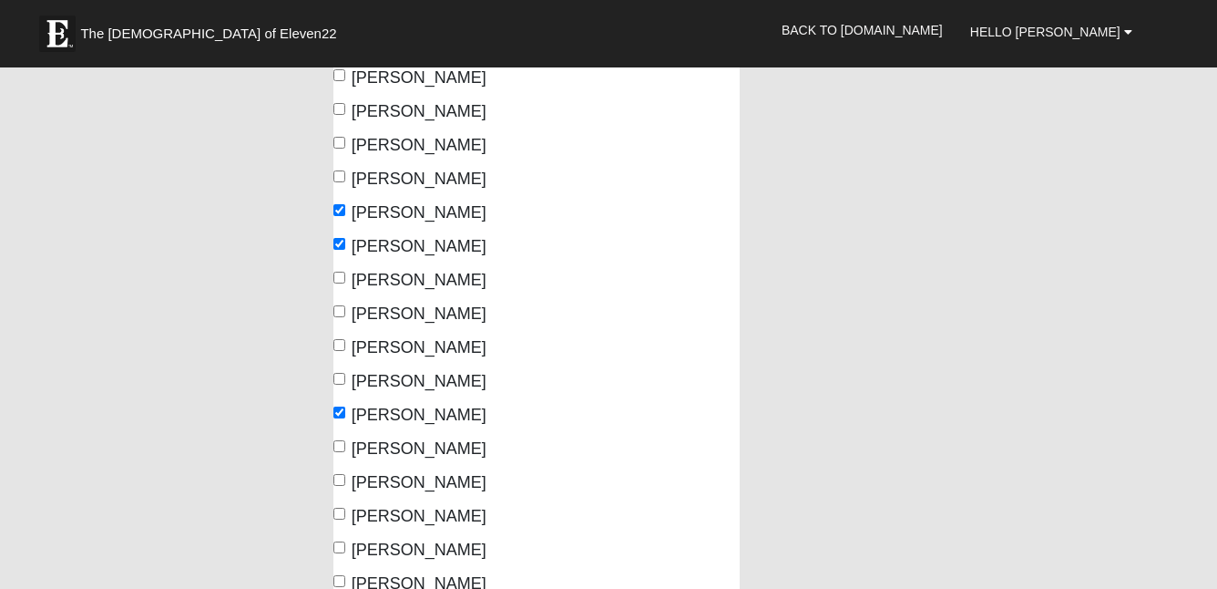
scroll to position [878, 0]
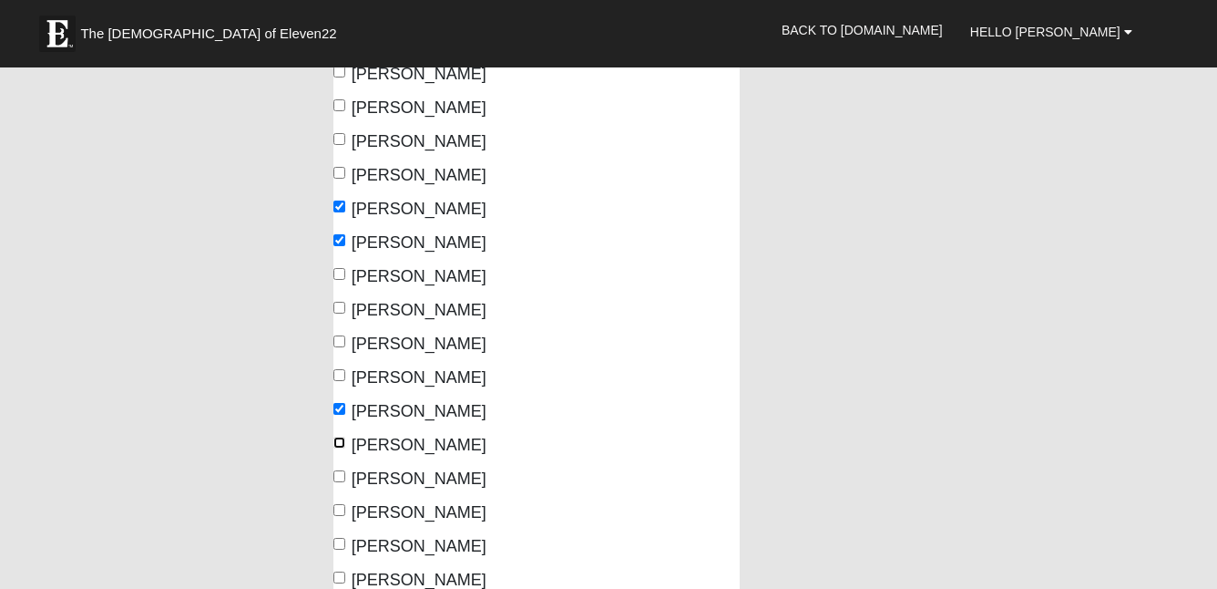
click at [340, 436] on input "Murray, Steve" at bounding box center [340, 442] width 12 height 12
checkbox input "true"
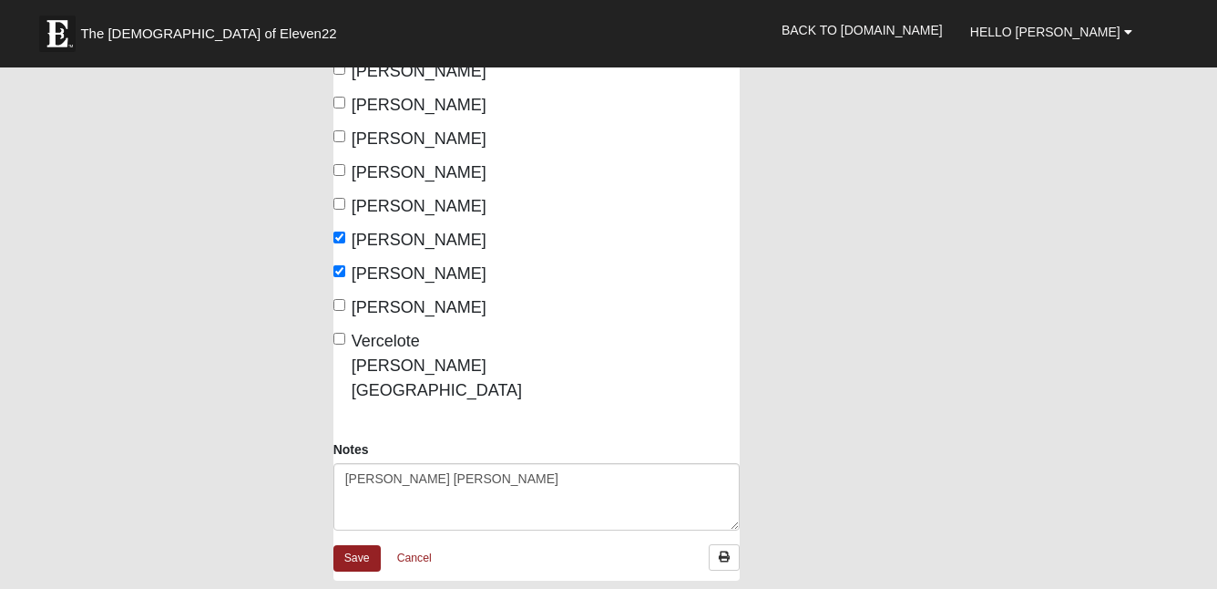
scroll to position [1292, 0]
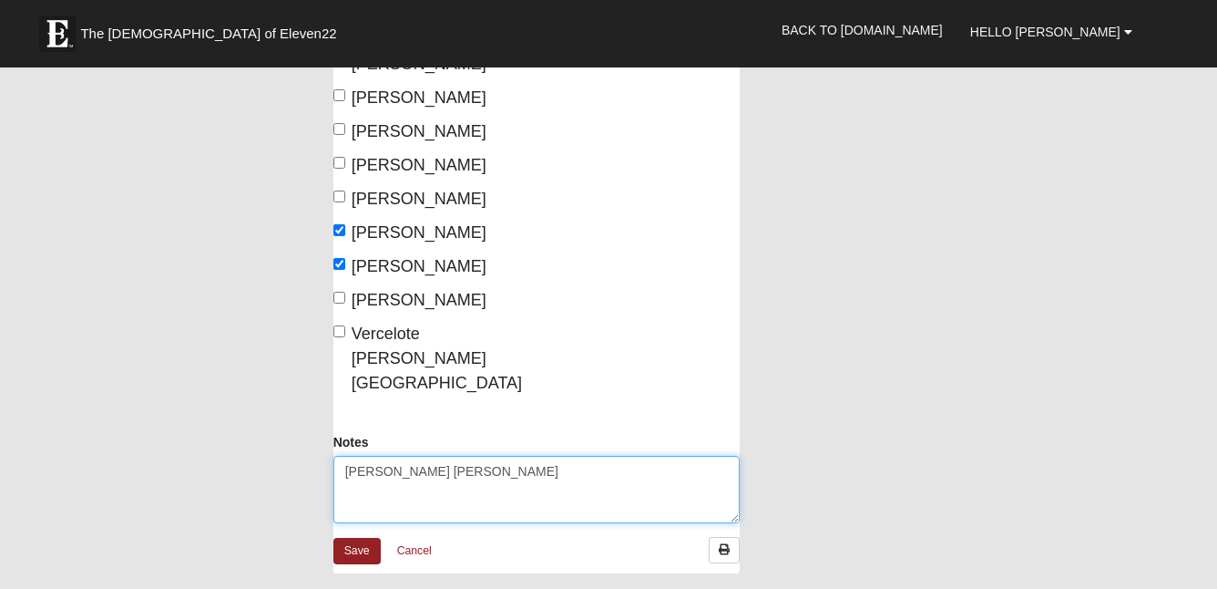
click at [468, 456] on textarea "Mark Assaid, Diane" at bounding box center [537, 489] width 406 height 67
type textarea "[PERSON_NAME] [PERSON_NAME], [PERSON_NAME]"
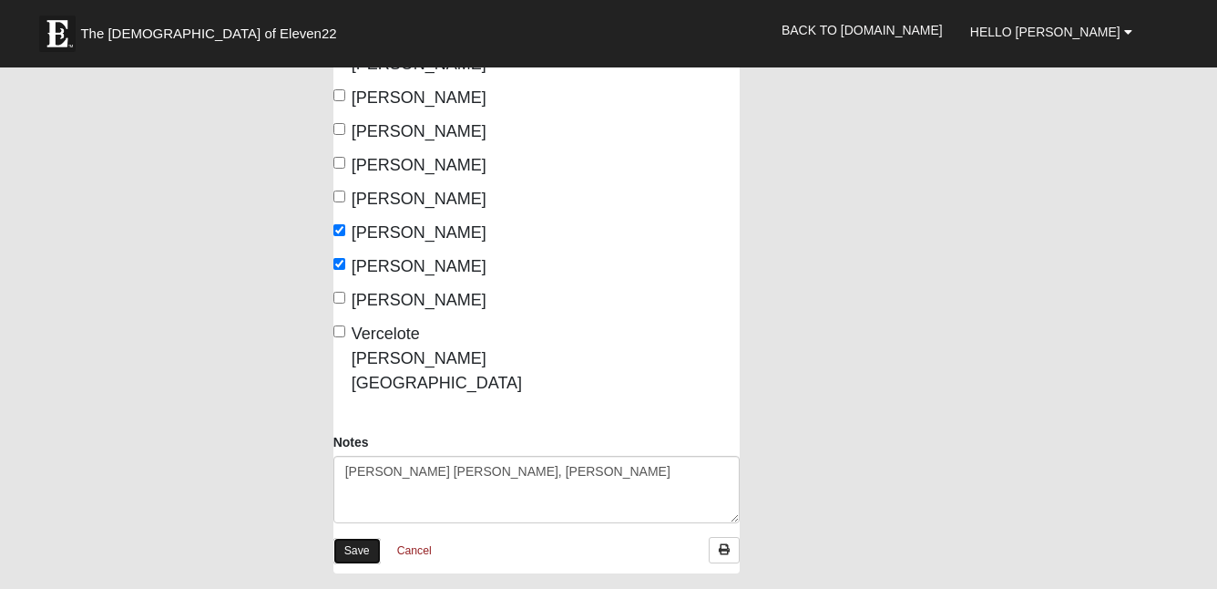
click at [355, 538] on link "Save" at bounding box center [357, 551] width 47 height 26
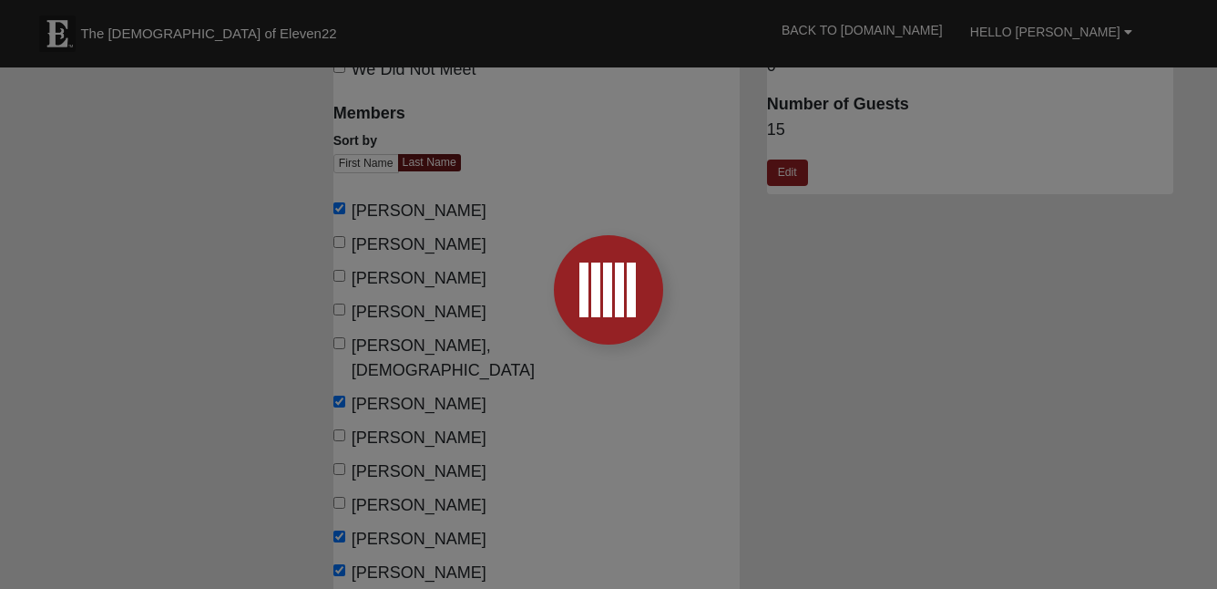
scroll to position [33, 0]
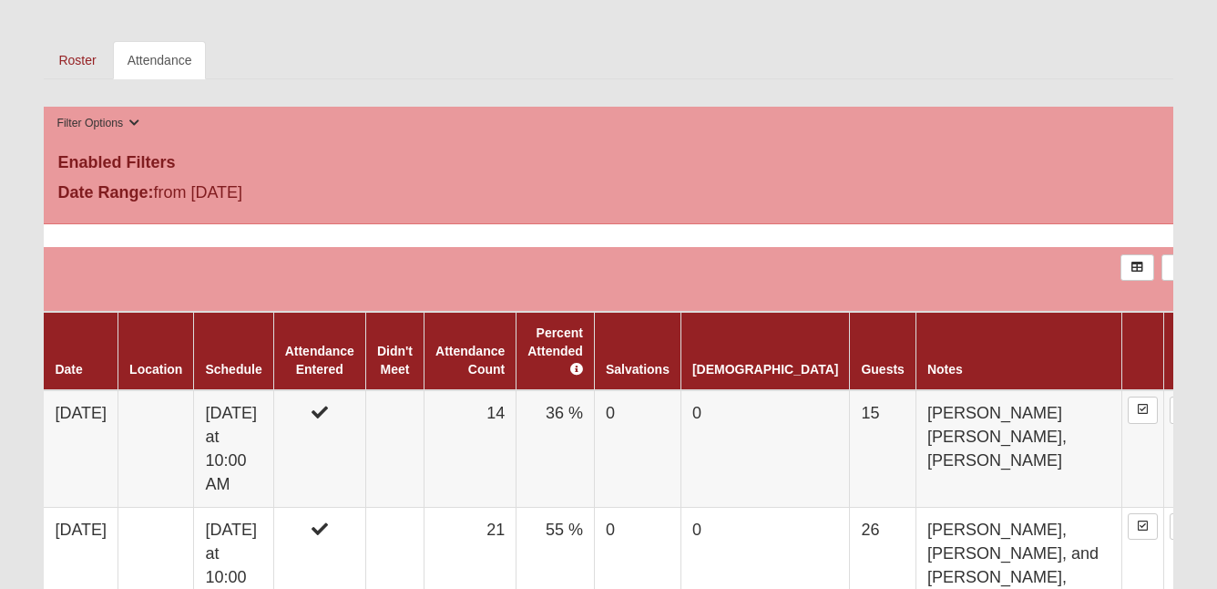
scroll to position [537, 0]
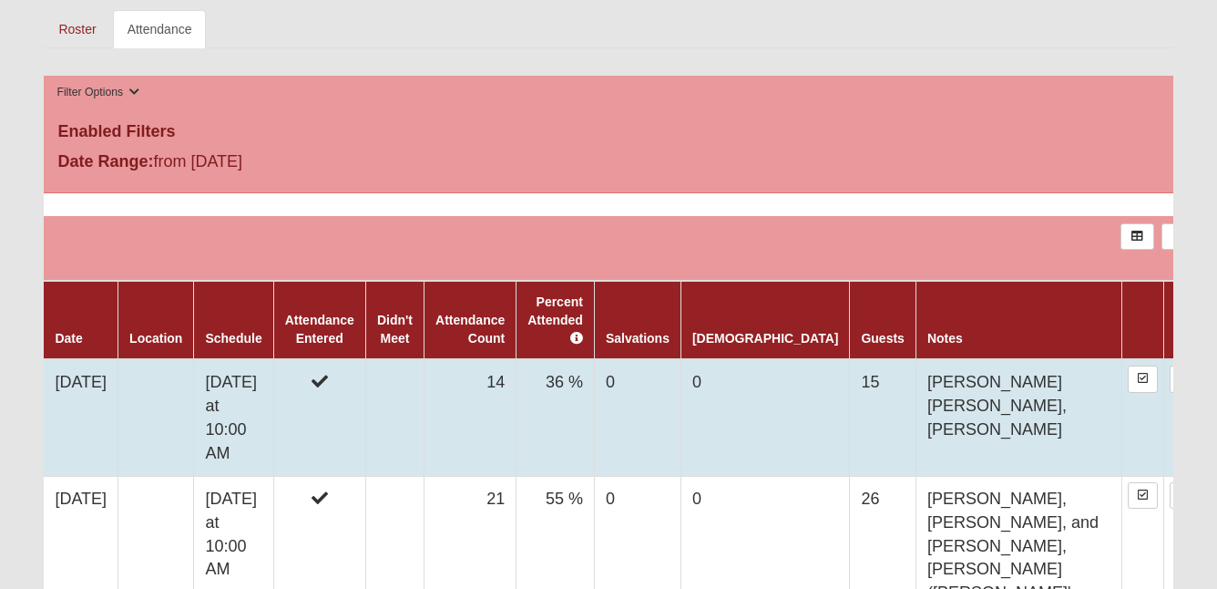
click at [512, 364] on td "14" at bounding box center [471, 417] width 92 height 117
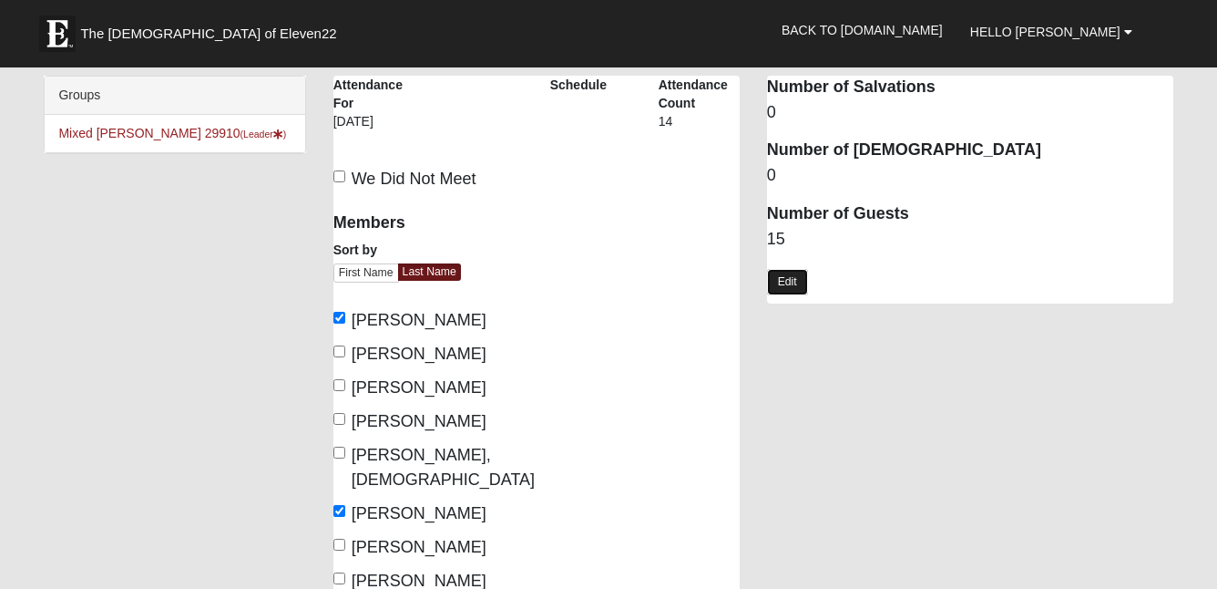
click at [787, 284] on link "Edit" at bounding box center [787, 282] width 41 height 26
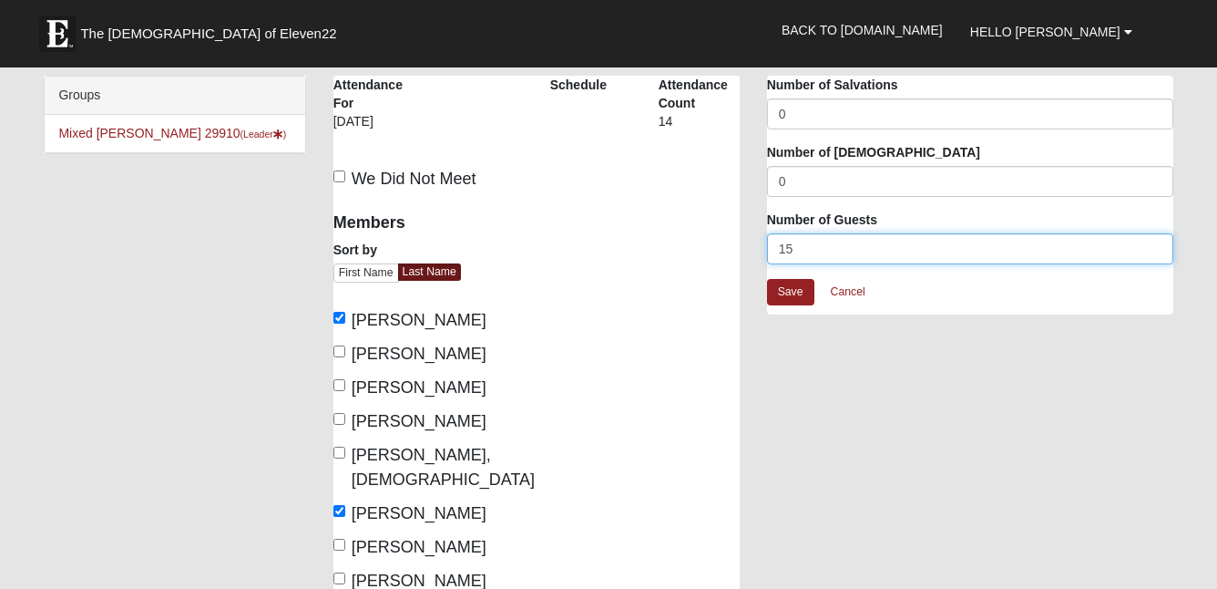
click at [804, 248] on input "15" at bounding box center [970, 248] width 406 height 31
type input "16"
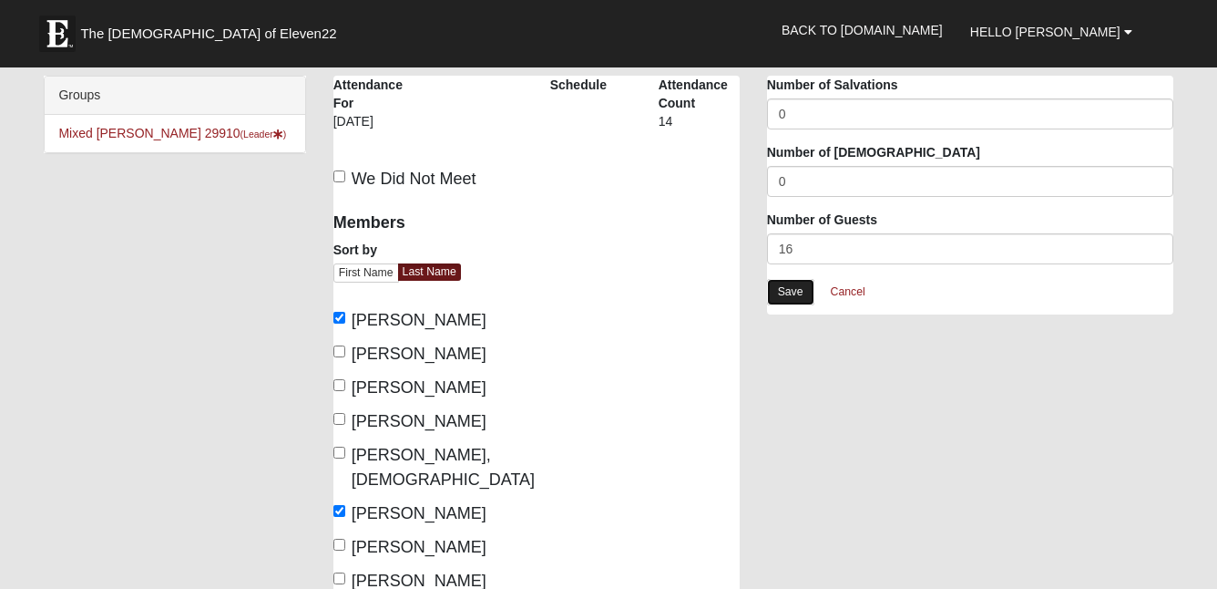
click at [789, 291] on link "Save" at bounding box center [790, 292] width 47 height 26
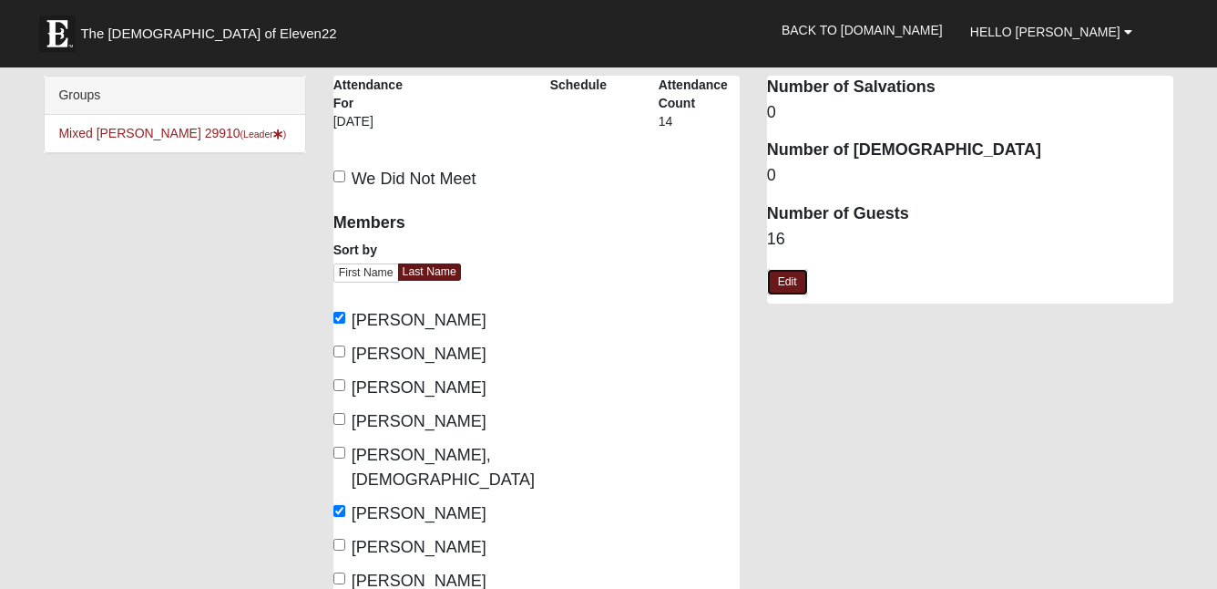
click at [789, 291] on link "Edit" at bounding box center [787, 282] width 41 height 26
